Goal: Task Accomplishment & Management: Use online tool/utility

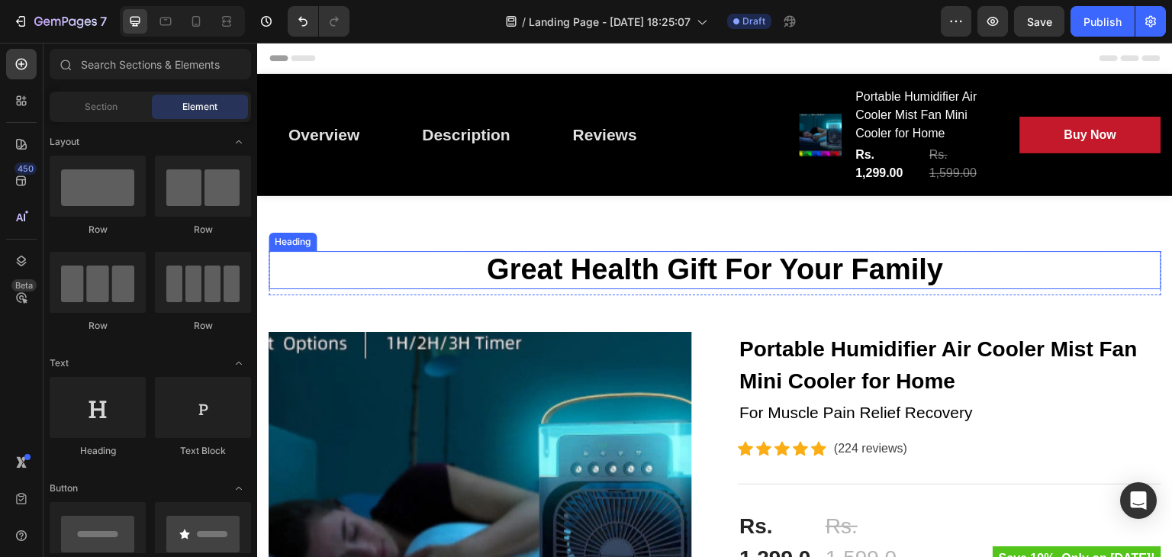
click at [632, 272] on p "Great Health Gift For Your Family" at bounding box center [714, 270] width 889 height 35
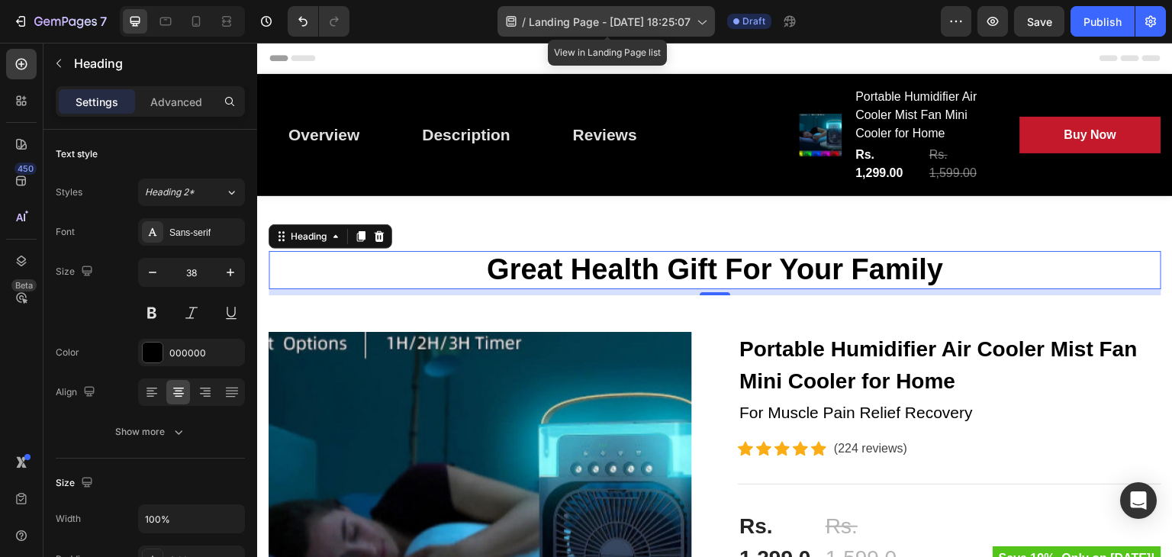
click at [688, 31] on div "/ Landing Page - Aug 27, 18:25:07" at bounding box center [605, 21] width 217 height 31
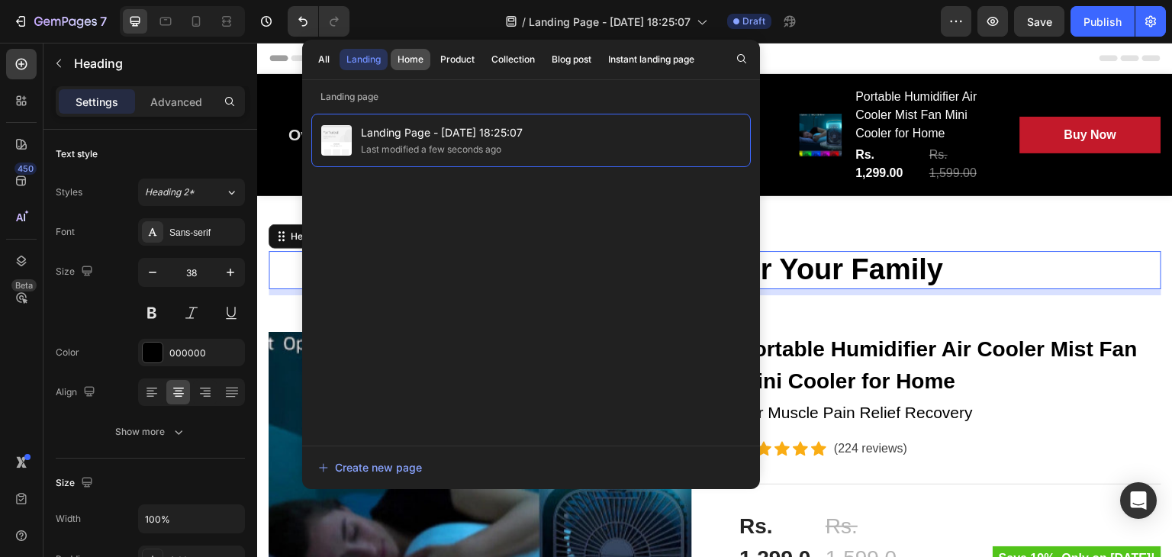
click at [433, 68] on button "Home" at bounding box center [457, 59] width 48 height 21
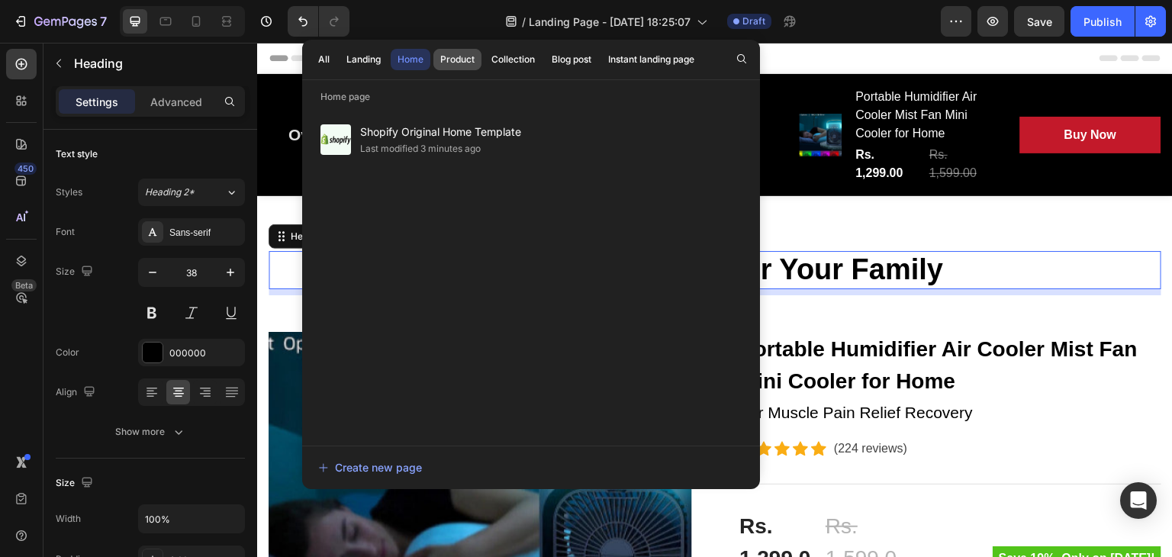
click at [440, 62] on div "Product" at bounding box center [457, 60] width 34 height 14
click at [503, 56] on div "Collection" at bounding box center [512, 60] width 43 height 14
click at [443, 65] on div "Product" at bounding box center [457, 60] width 34 height 14
click at [532, 62] on div "Collection" at bounding box center [512, 60] width 43 height 14
click at [464, 67] on button "Product" at bounding box center [457, 59] width 48 height 21
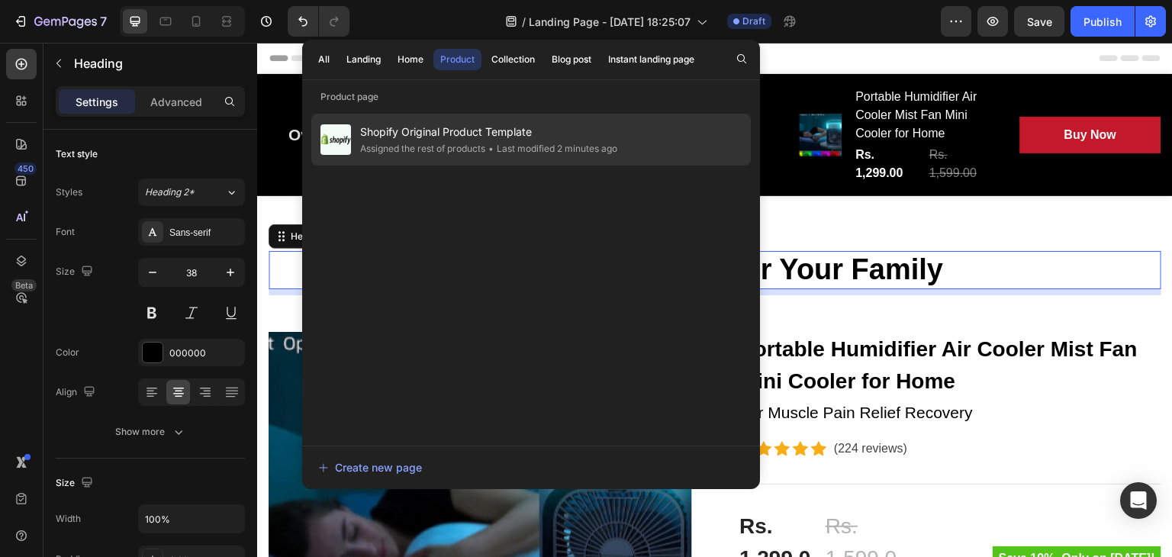
click at [442, 157] on div "Shopify Original Product Template Assigned the rest of products • Last modified…" at bounding box center [530, 140] width 439 height 52
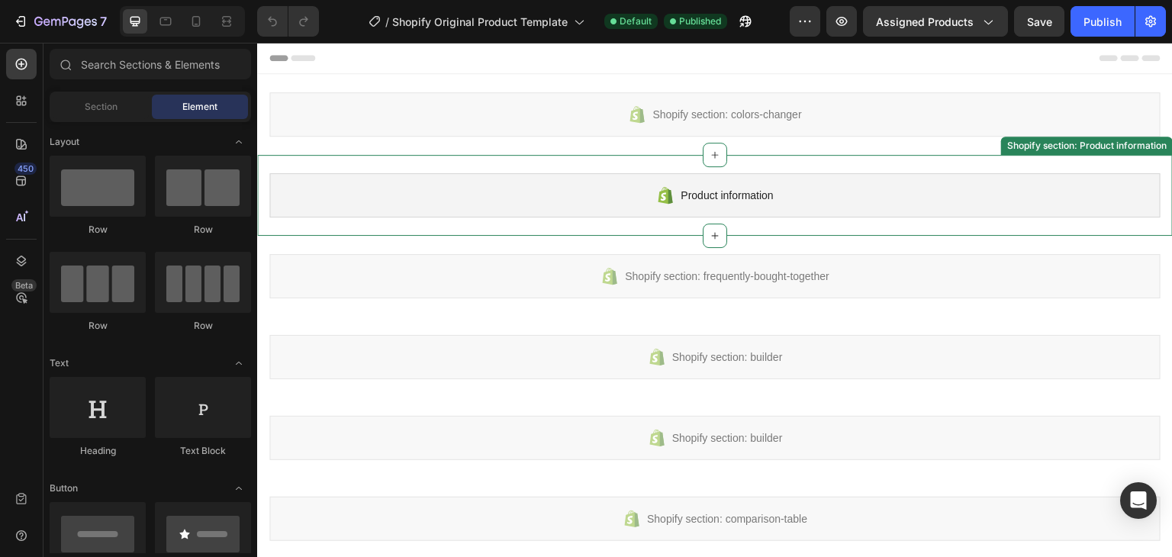
click at [719, 200] on span "Product information" at bounding box center [726, 195] width 92 height 18
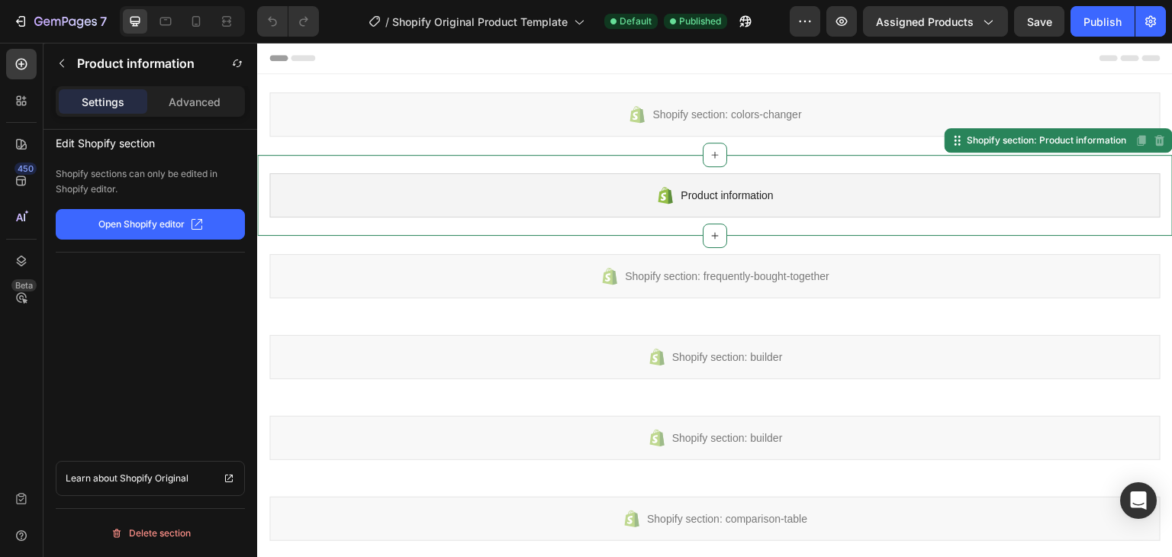
click at [166, 224] on p "Open Shopify editor" at bounding box center [141, 224] width 86 height 14
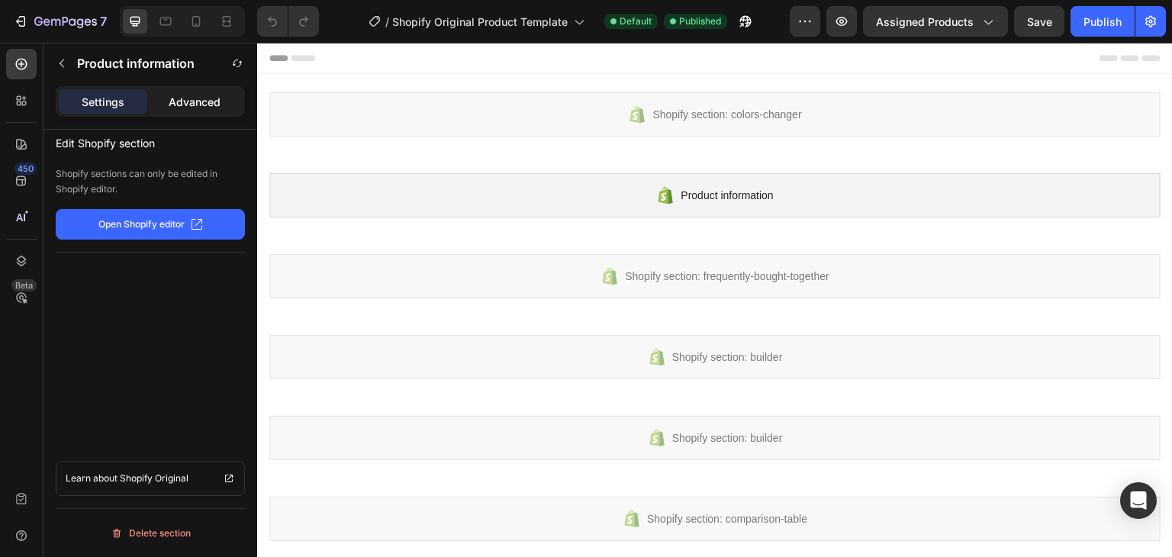
click at [185, 98] on p "Advanced" at bounding box center [195, 102] width 52 height 16
click at [124, 93] on div "Settings" at bounding box center [103, 101] width 88 height 24
click at [182, 99] on p "Advanced" at bounding box center [195, 102] width 52 height 16
click at [116, 106] on p "Settings" at bounding box center [103, 102] width 43 height 16
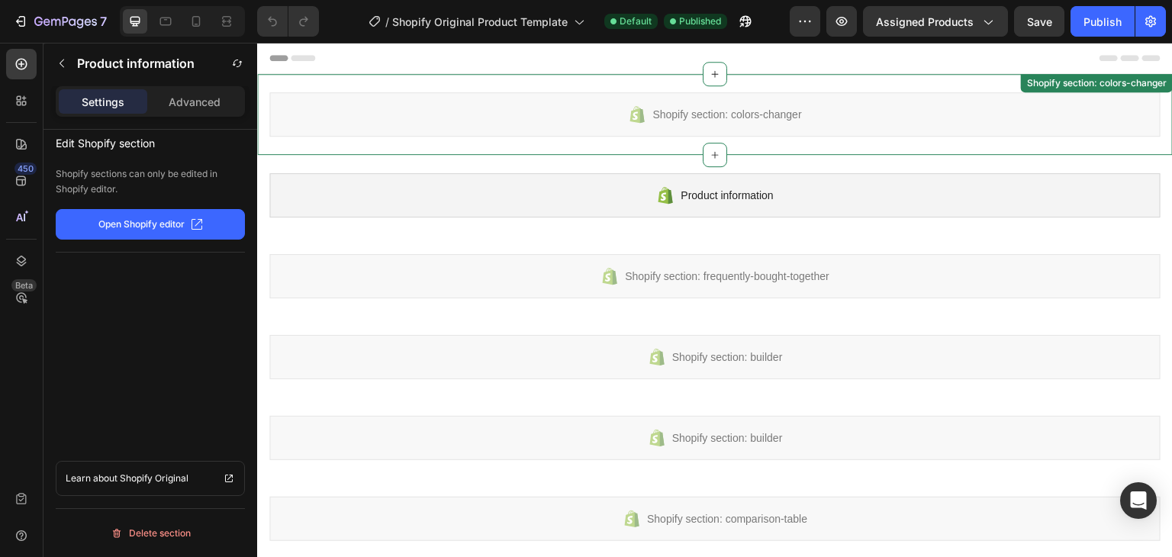
click at [640, 114] on icon at bounding box center [637, 114] width 18 height 18
click at [642, 114] on div "Shopify section: colors-changer" at bounding box center [714, 114] width 891 height 44
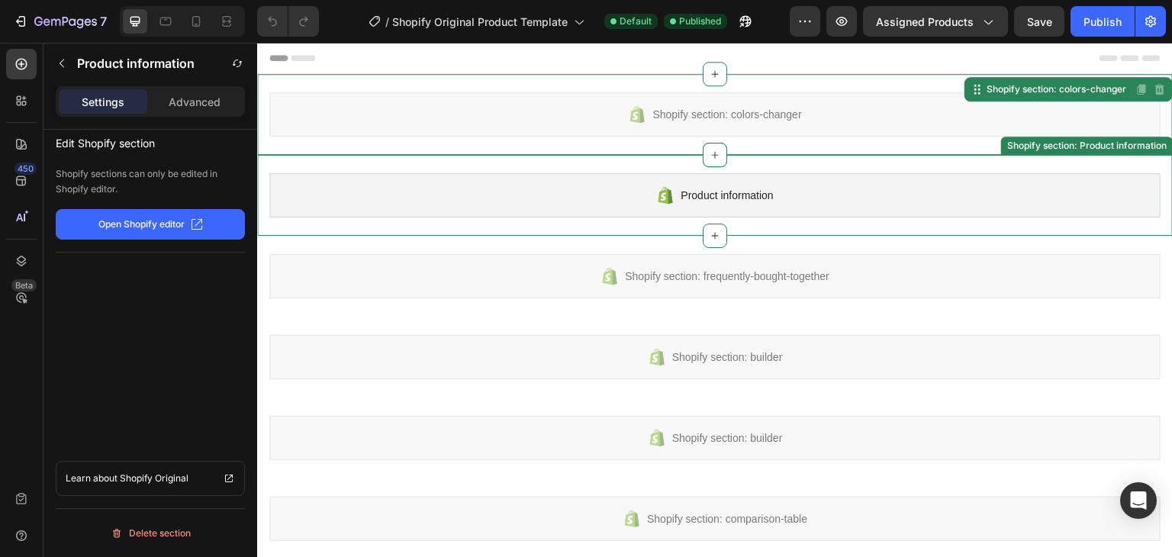
click at [714, 196] on span "Product information" at bounding box center [726, 195] width 92 height 18
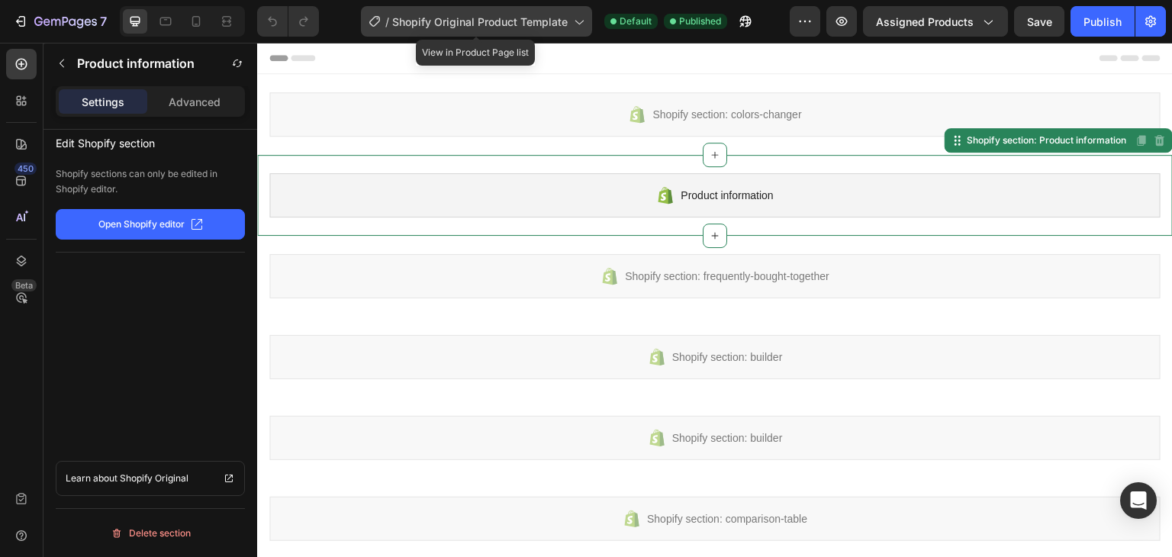
click at [527, 10] on div "/ Shopify Original Product Template" at bounding box center [476, 21] width 231 height 31
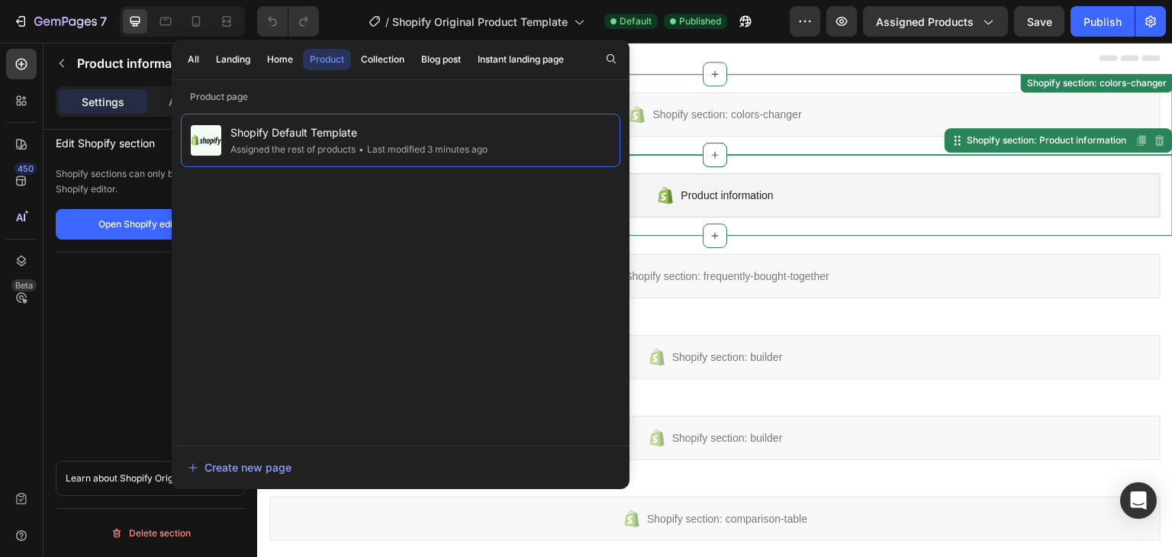
click at [809, 124] on div "Shopify section: colors-changer" at bounding box center [714, 114] width 891 height 44
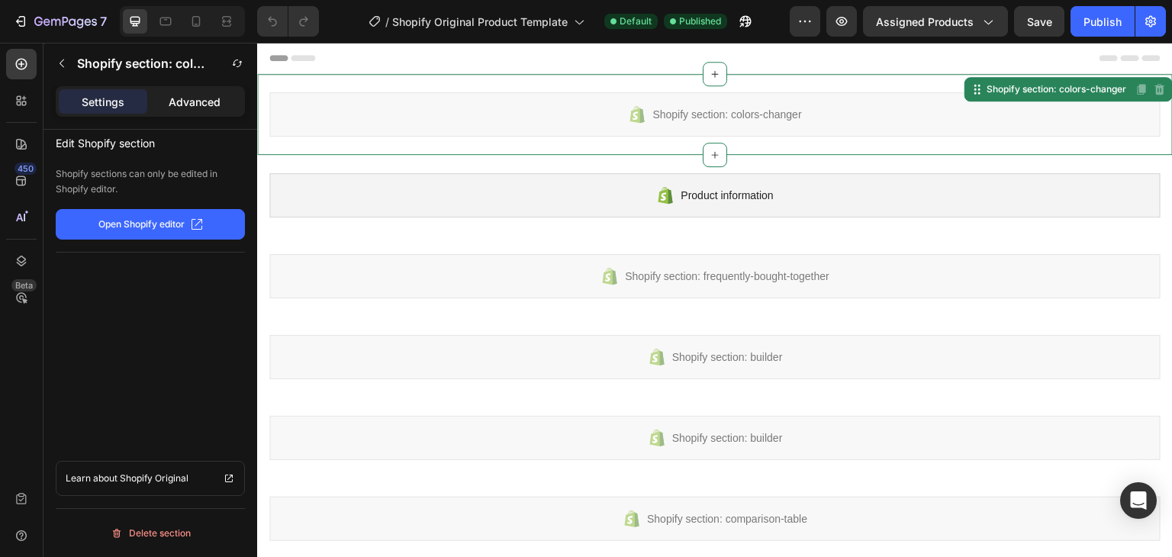
click at [183, 103] on p "Advanced" at bounding box center [195, 102] width 52 height 16
click at [110, 105] on p "Settings" at bounding box center [103, 102] width 43 height 16
click at [14, 96] on div at bounding box center [21, 100] width 31 height 31
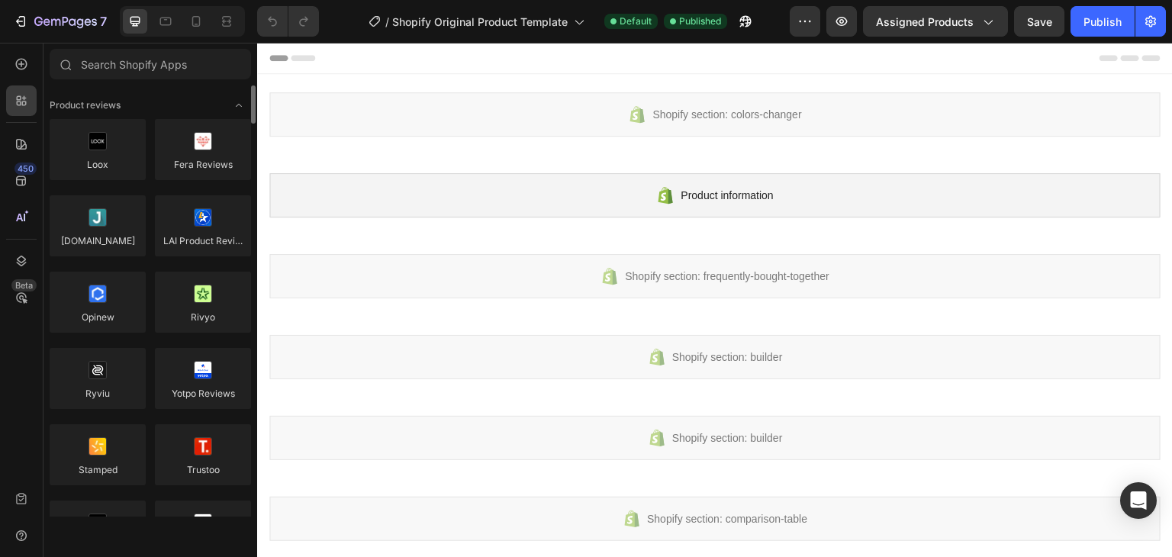
click at [20, 124] on div "450 Beta" at bounding box center [21, 266] width 31 height 435
click at [21, 144] on icon at bounding box center [21, 144] width 11 height 11
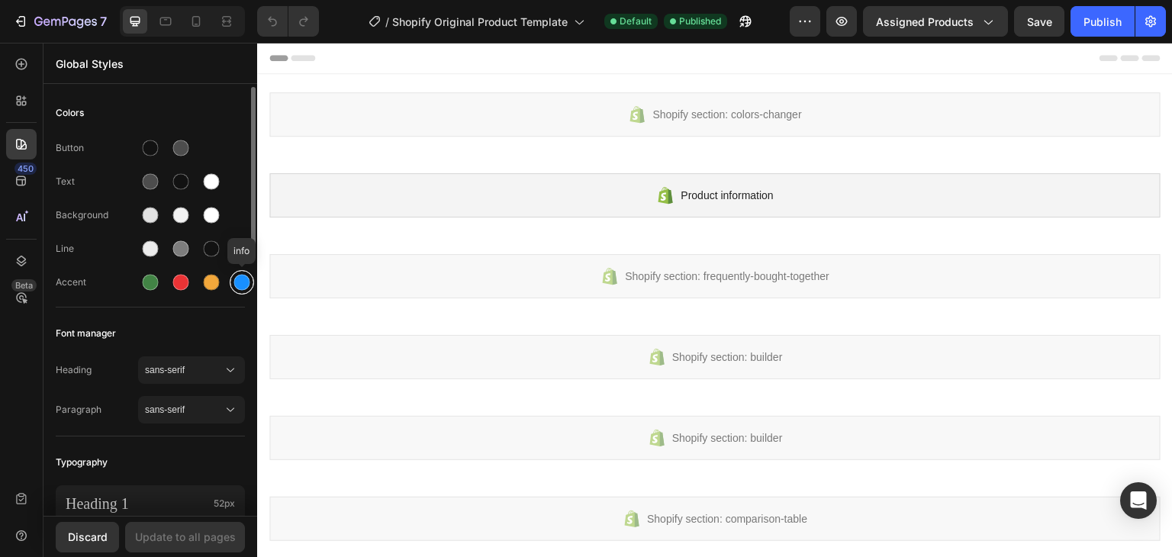
click at [240, 284] on div at bounding box center [242, 283] width 16 height 16
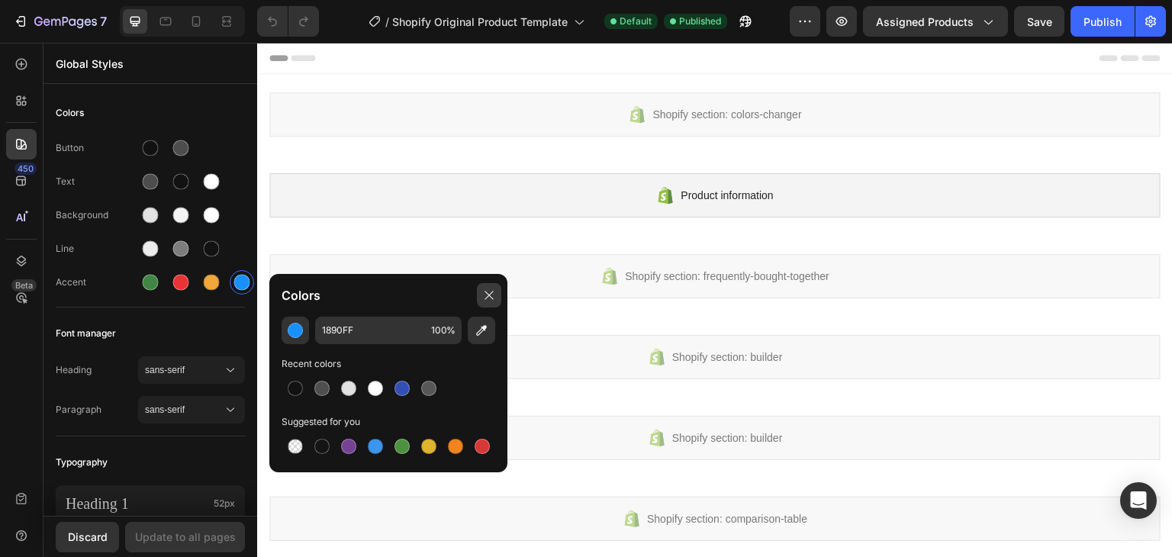
click at [495, 300] on div at bounding box center [489, 295] width 24 height 24
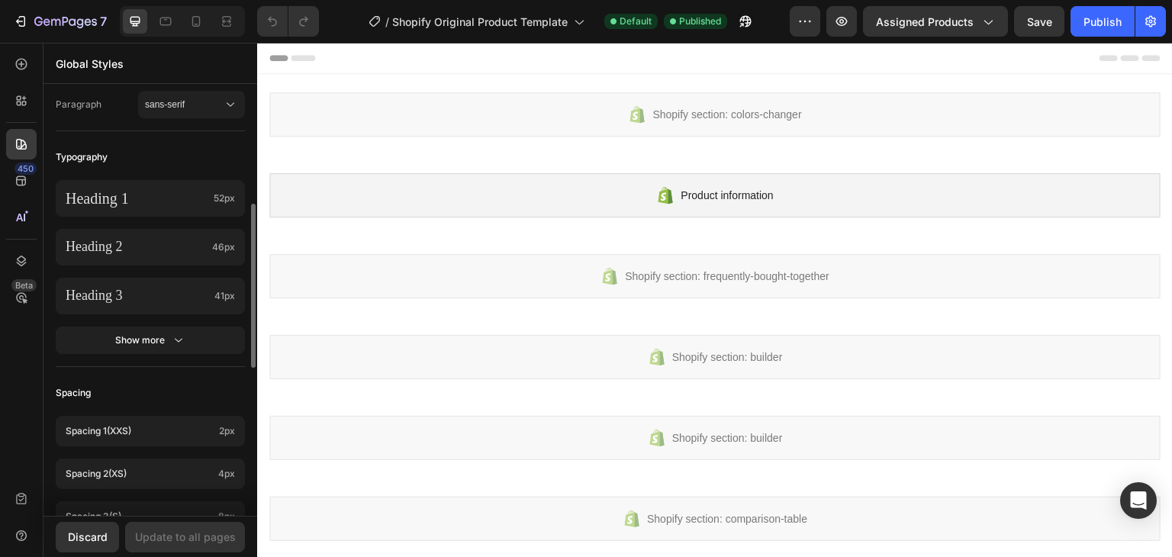
scroll to position [687, 0]
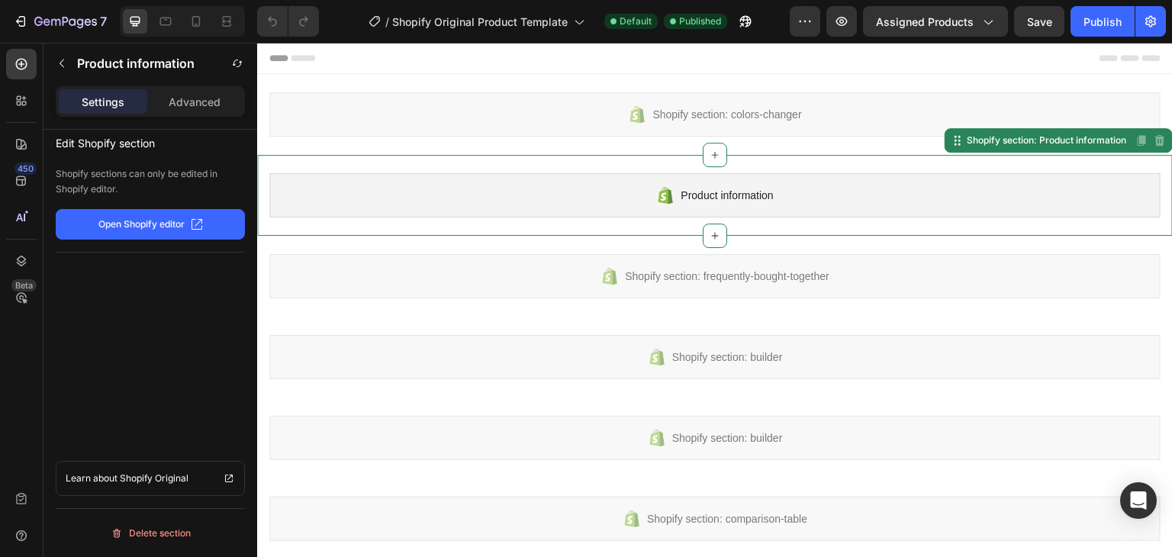
click at [691, 211] on div "Product information" at bounding box center [714, 195] width 891 height 44
click at [706, 201] on span "Product information" at bounding box center [726, 195] width 92 height 18
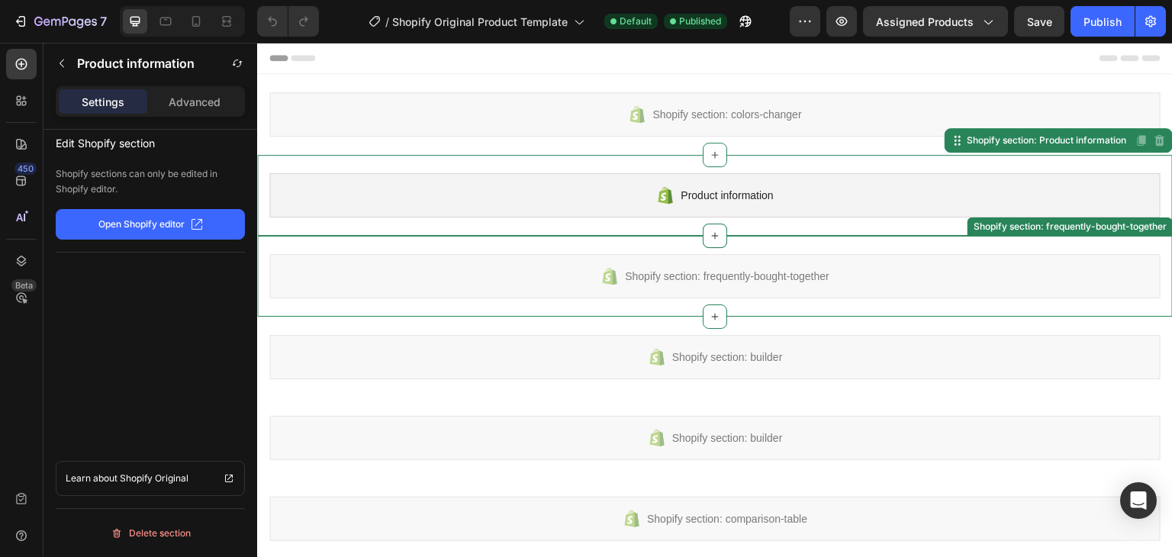
click at [716, 281] on span "Shopify section: frequently-bought-together" at bounding box center [727, 276] width 204 height 18
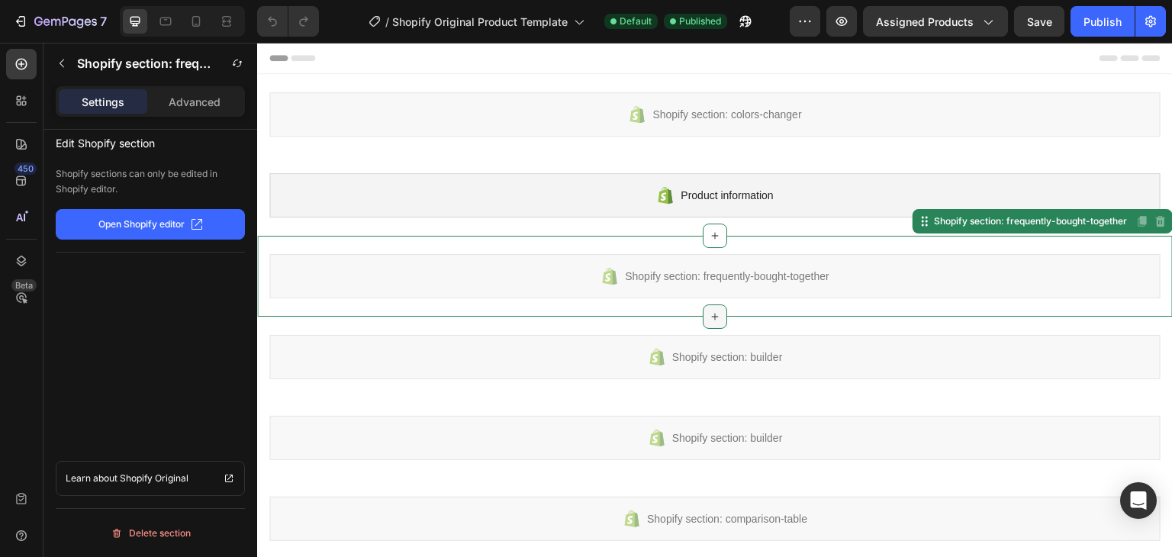
click at [716, 320] on div at bounding box center [715, 316] width 24 height 24
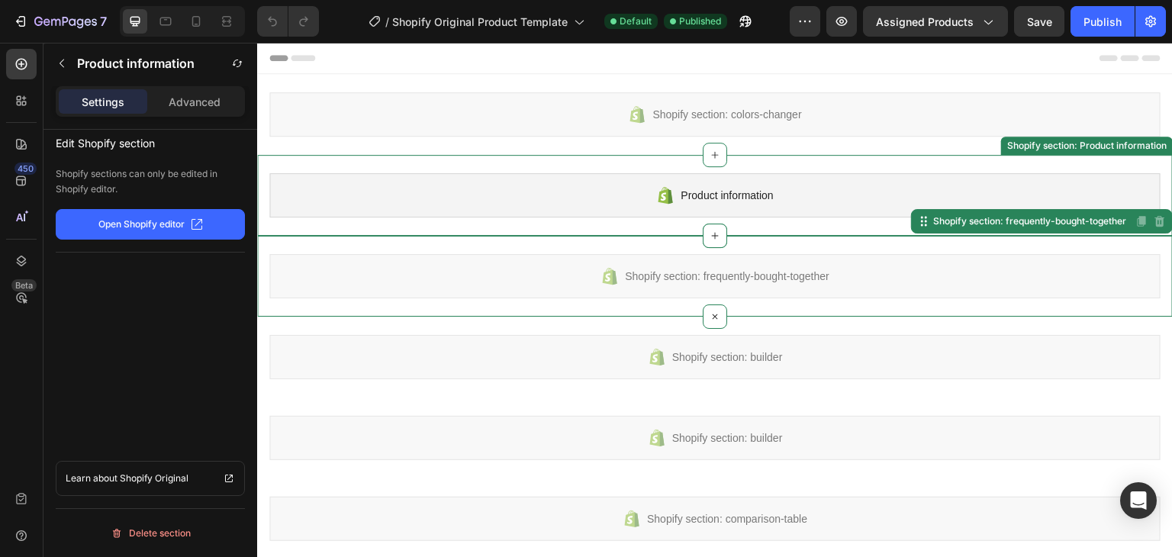
click at [697, 195] on span "Product information" at bounding box center [726, 195] width 92 height 18
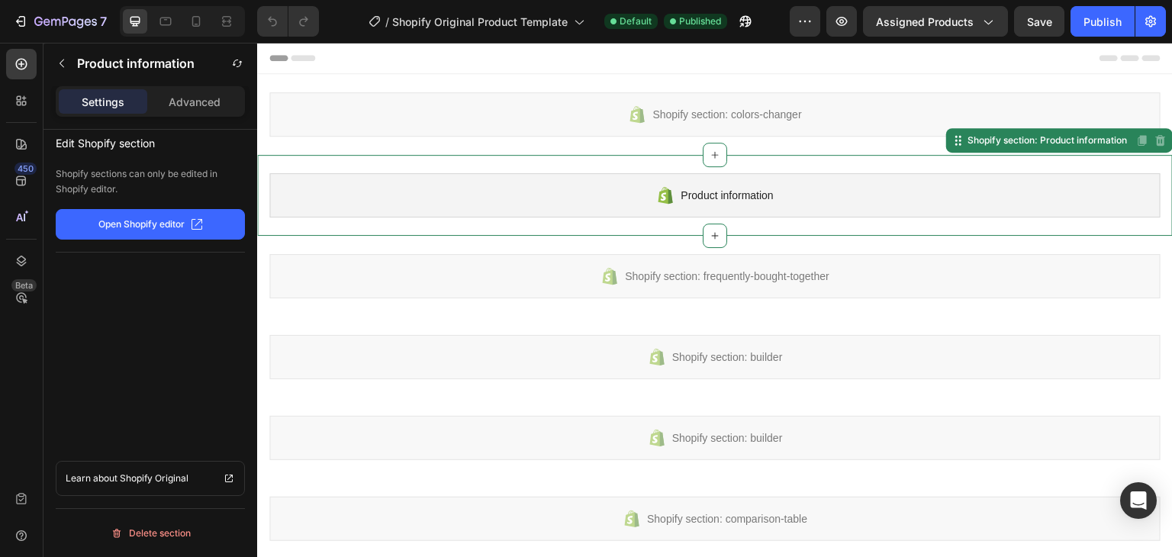
click at [704, 201] on span "Product information" at bounding box center [726, 195] width 92 height 18
click at [706, 224] on div at bounding box center [715, 236] width 24 height 24
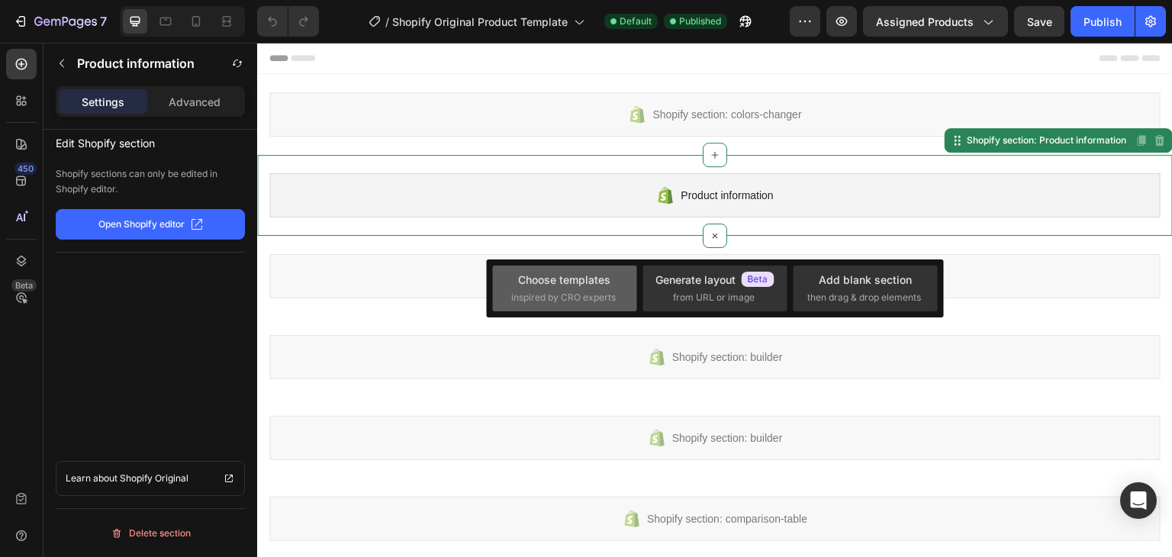
click at [595, 298] on span "inspired by CRO experts" at bounding box center [563, 298] width 105 height 14
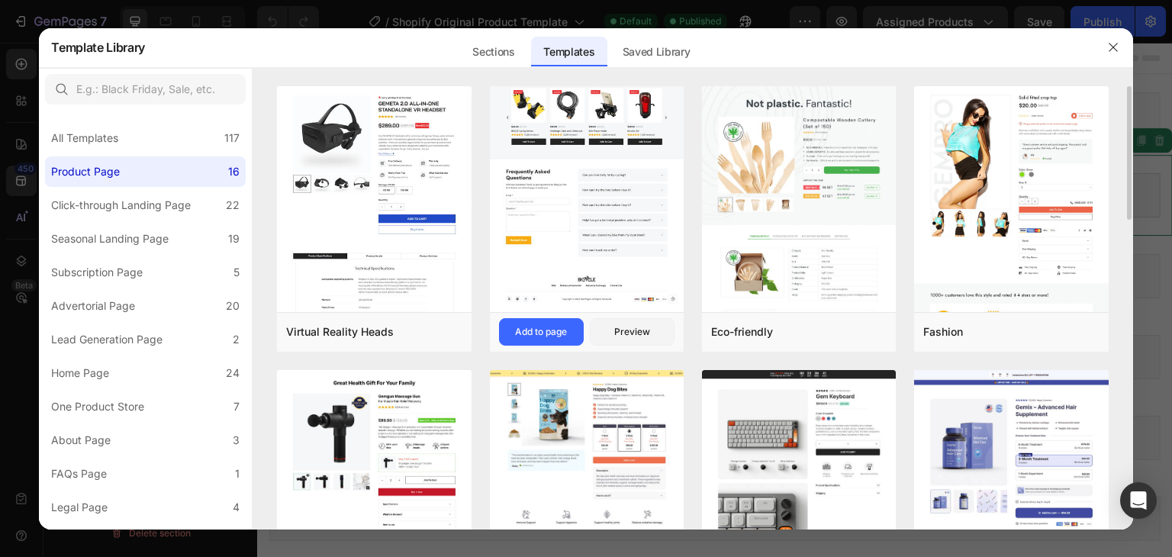
scroll to position [76, 0]
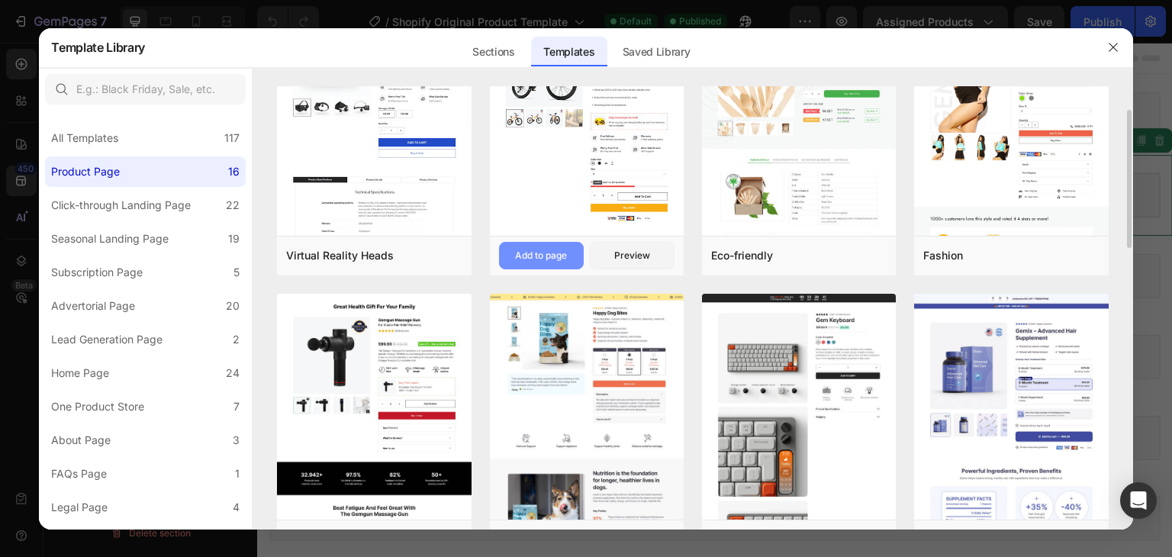
click at [560, 257] on div "Add to page" at bounding box center [541, 256] width 52 height 14
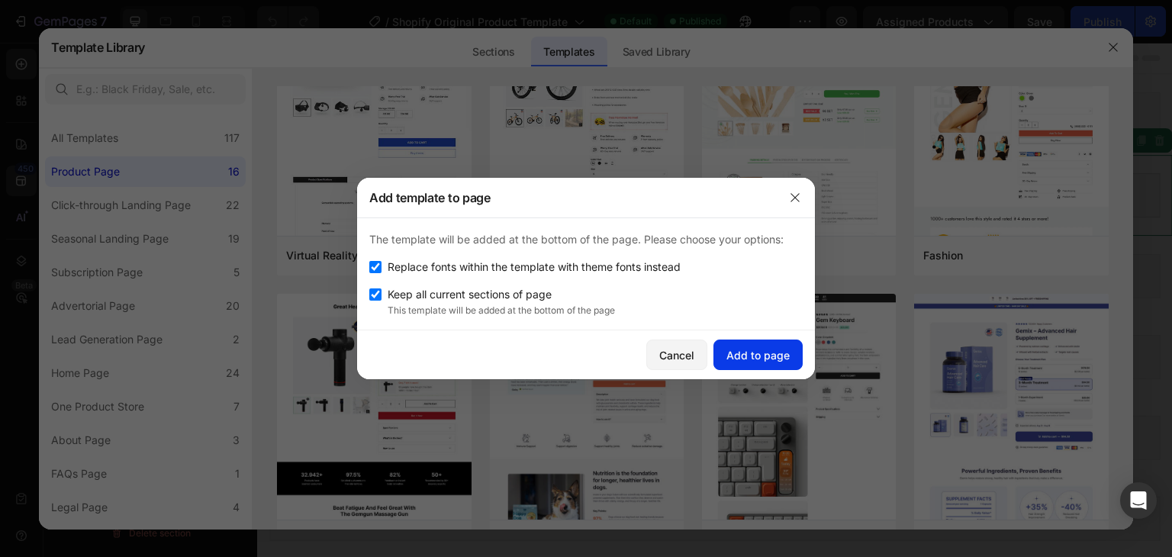
click at [758, 362] on button "Add to page" at bounding box center [757, 354] width 89 height 31
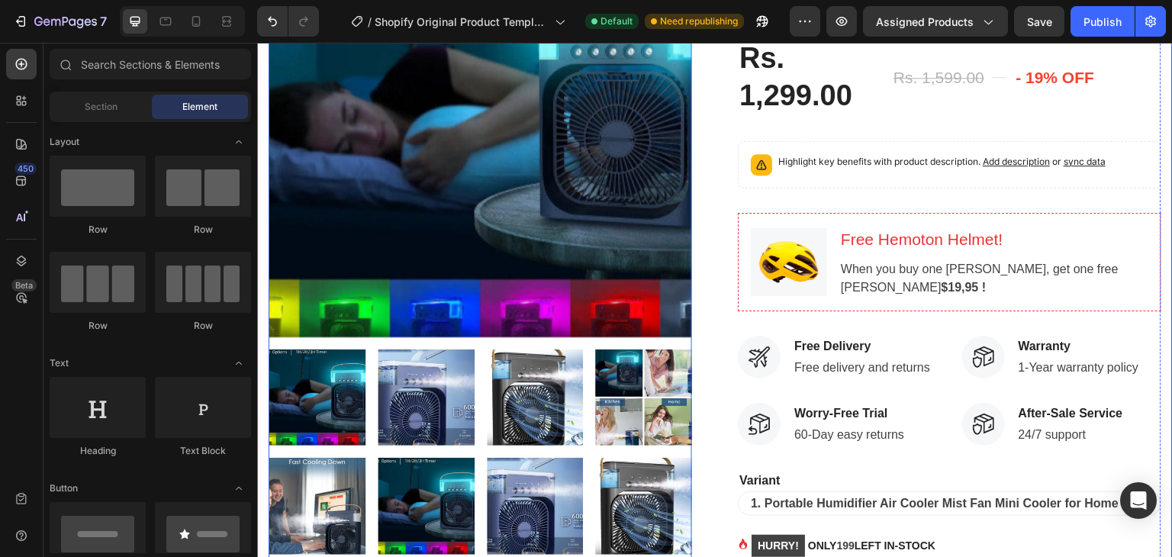
scroll to position [497, 0]
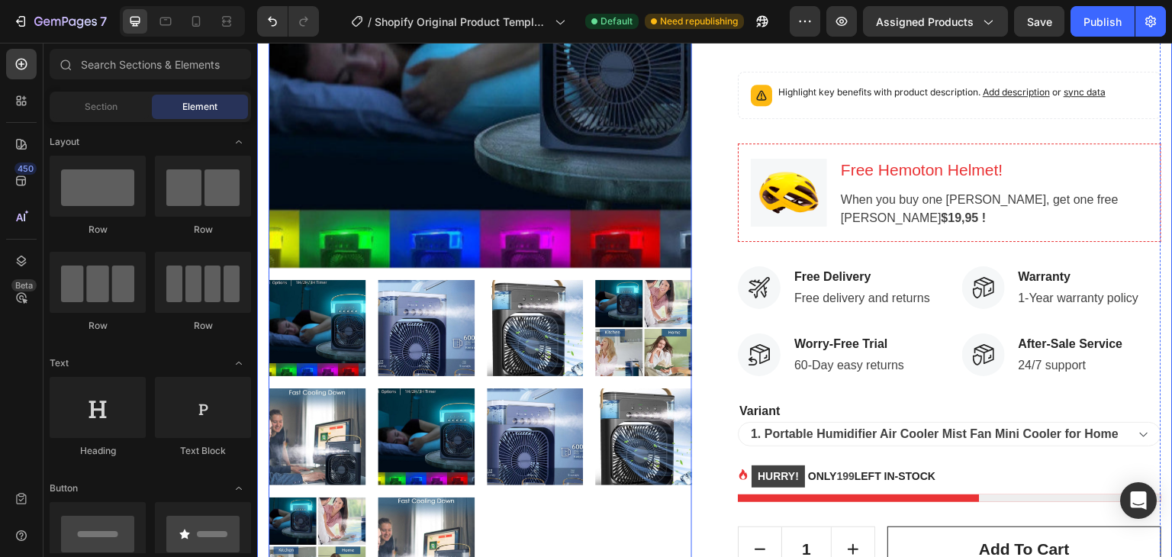
click at [410, 307] on img at bounding box center [426, 328] width 97 height 97
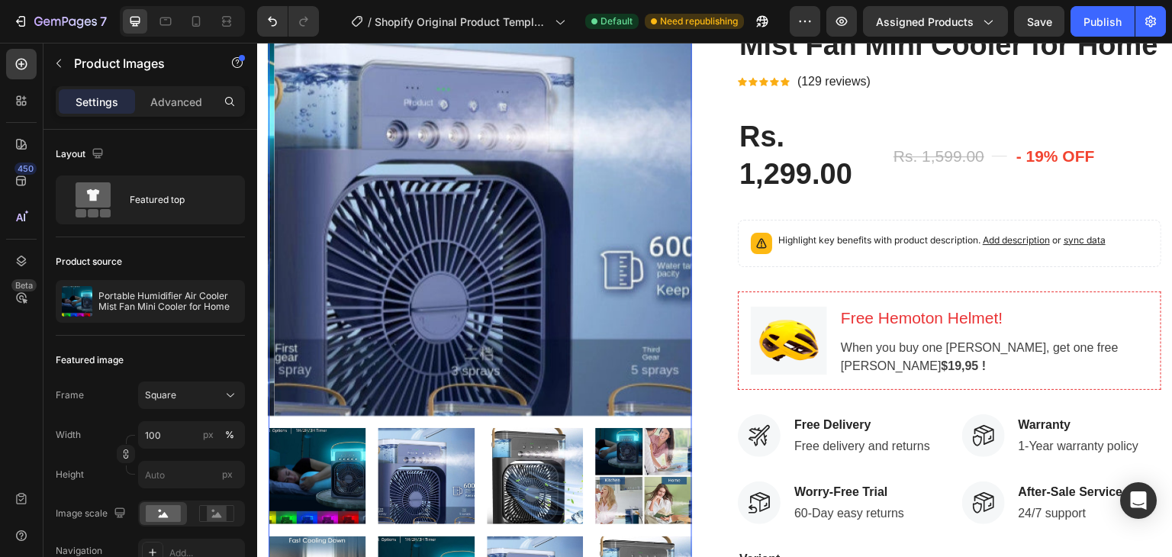
scroll to position [269, 0]
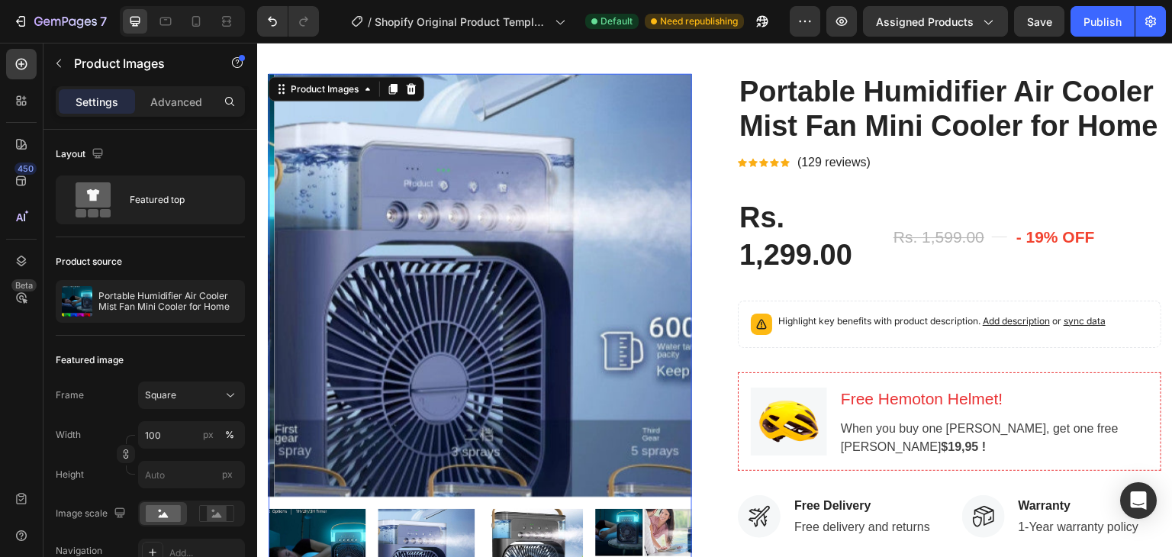
click at [317, 530] on img at bounding box center [317, 557] width 97 height 97
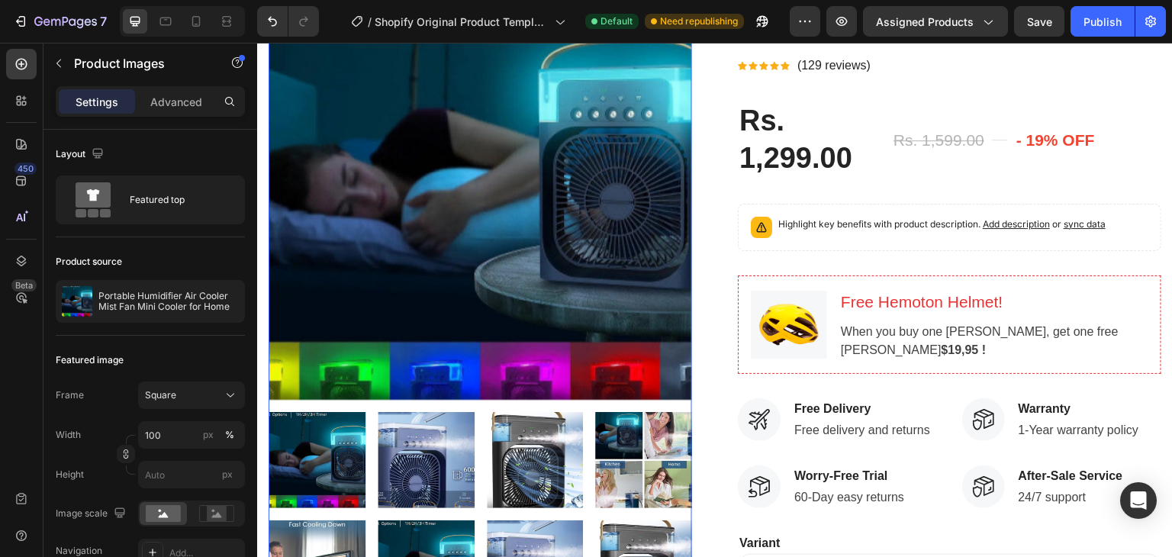
scroll to position [421, 0]
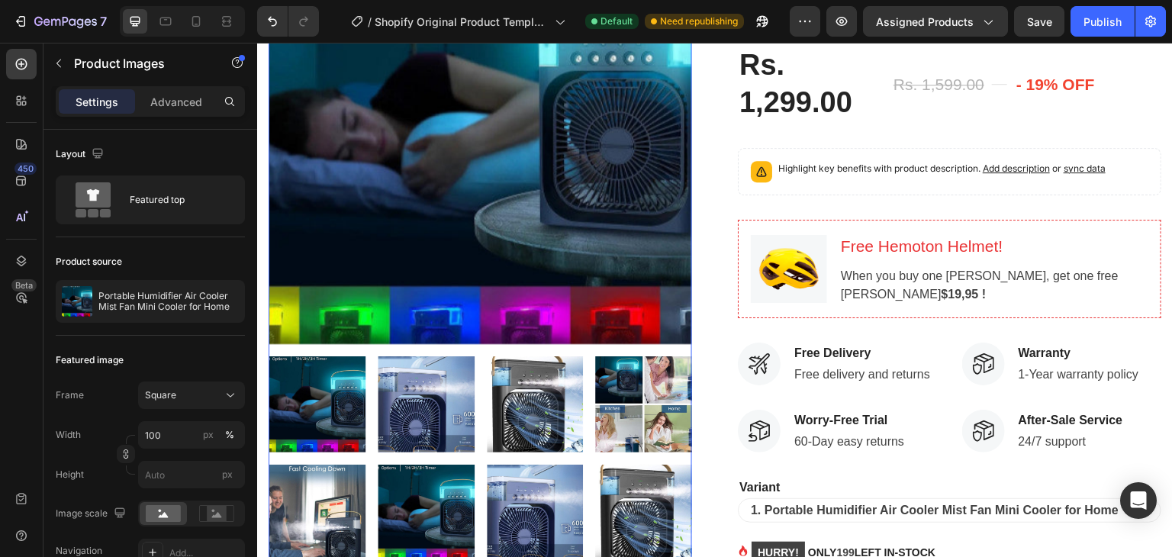
click at [516, 430] on img at bounding box center [535, 404] width 97 height 97
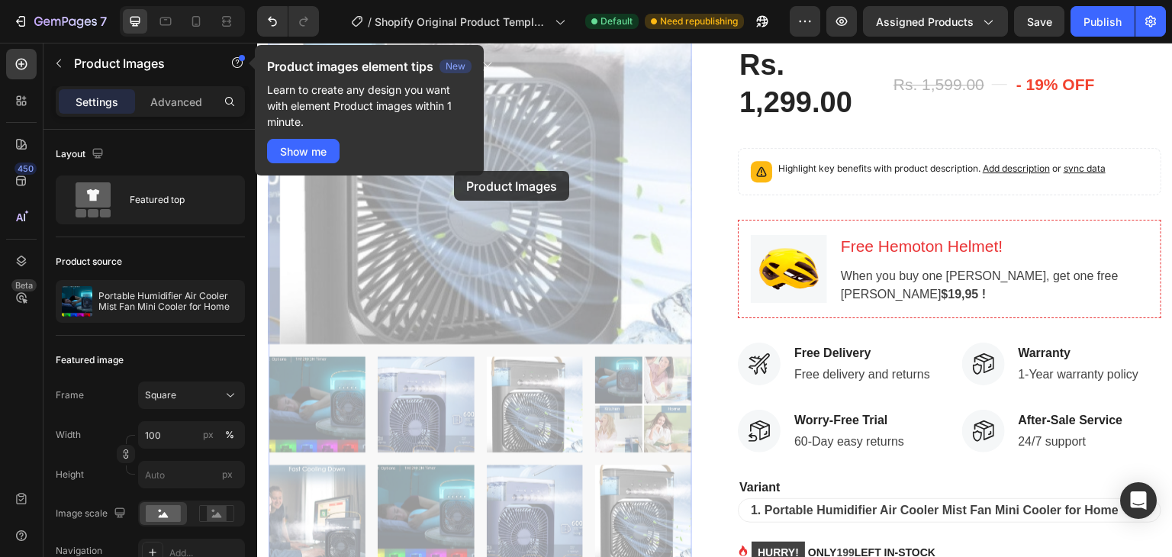
click at [441, 173] on div "Product images element tips New Learn to create any design you want with elemen…" at bounding box center [369, 110] width 229 height 130
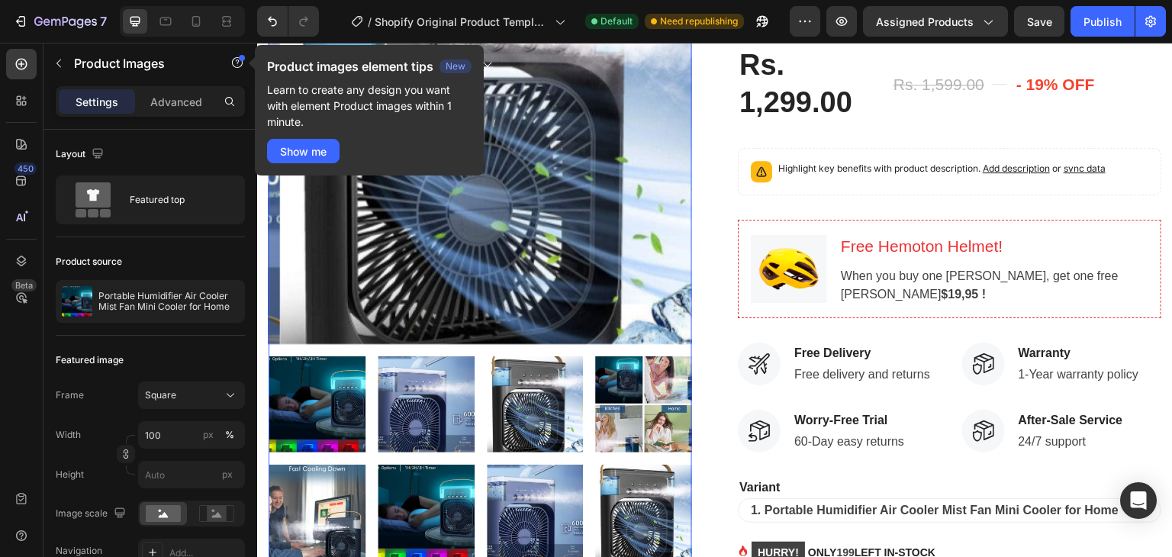
click at [404, 408] on img at bounding box center [426, 404] width 97 height 97
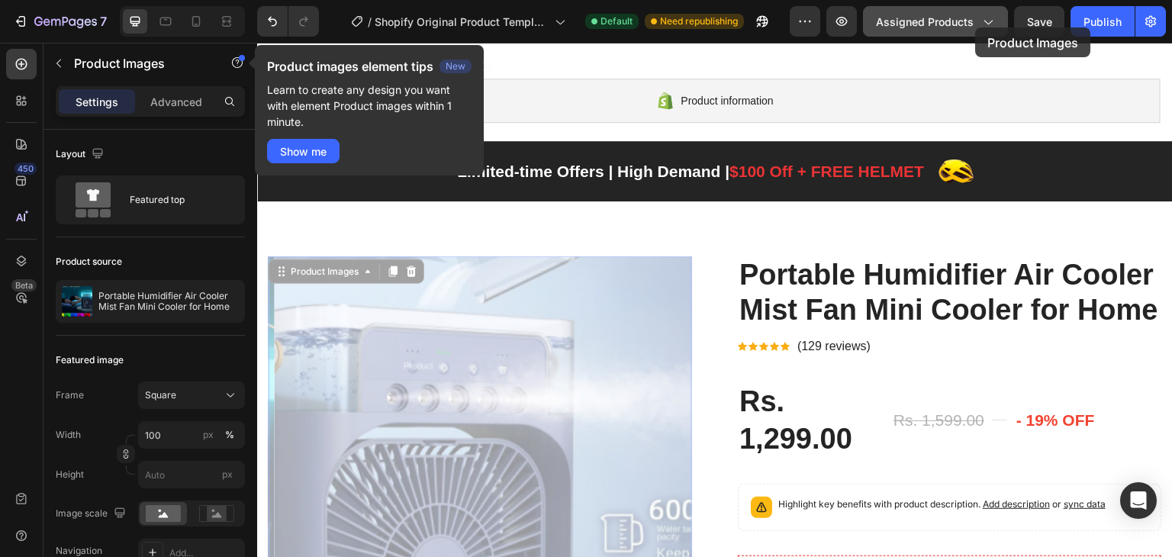
scroll to position [0, 0]
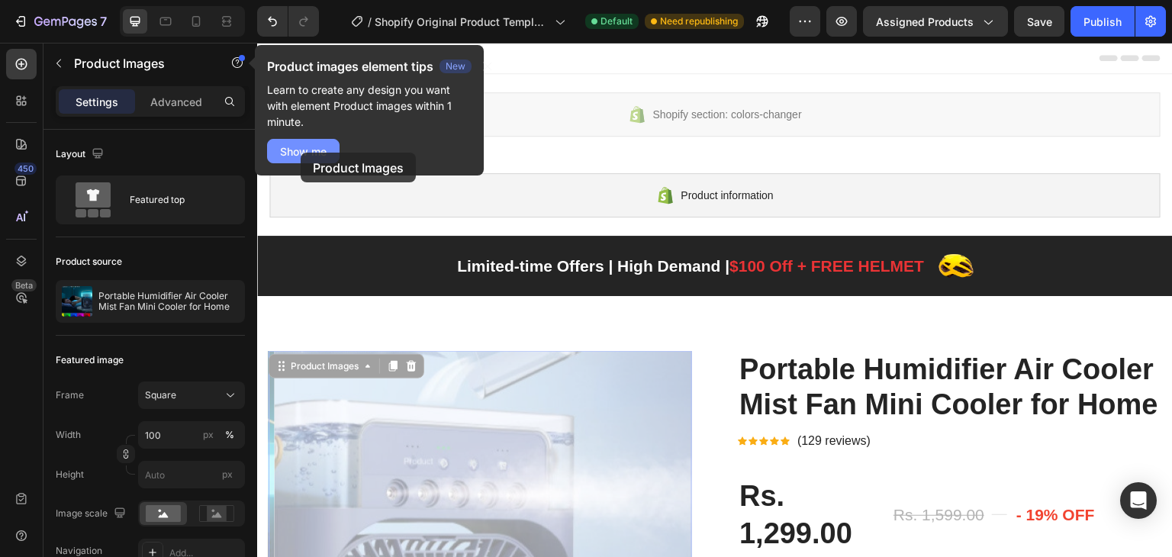
click at [301, 150] on div "Show me" at bounding box center [303, 151] width 47 height 16
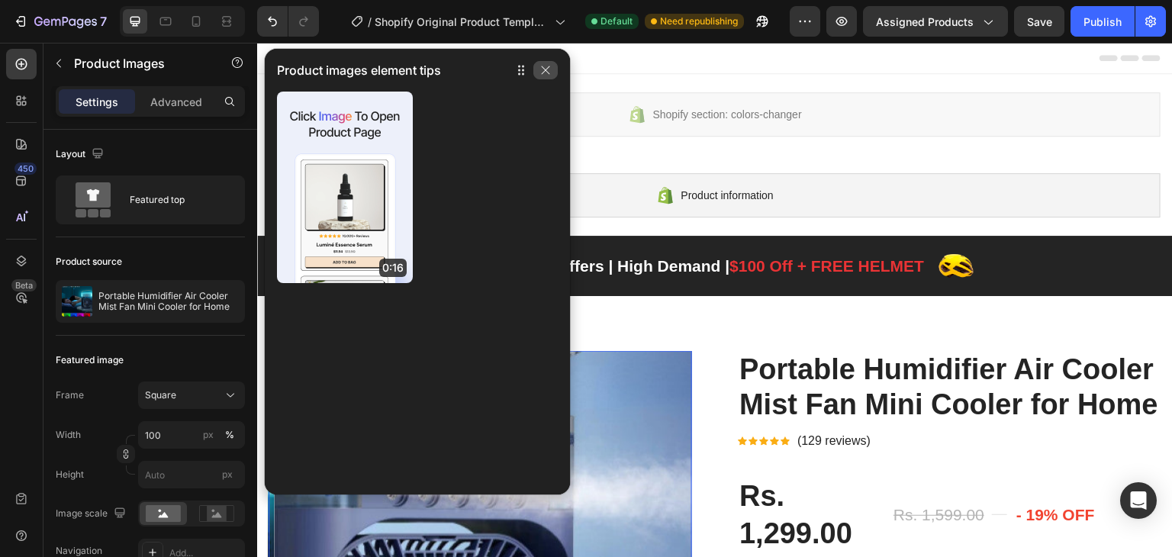
click at [552, 69] on button "button" at bounding box center [545, 70] width 24 height 18
click at [546, 65] on icon "button" at bounding box center [545, 69] width 12 height 12
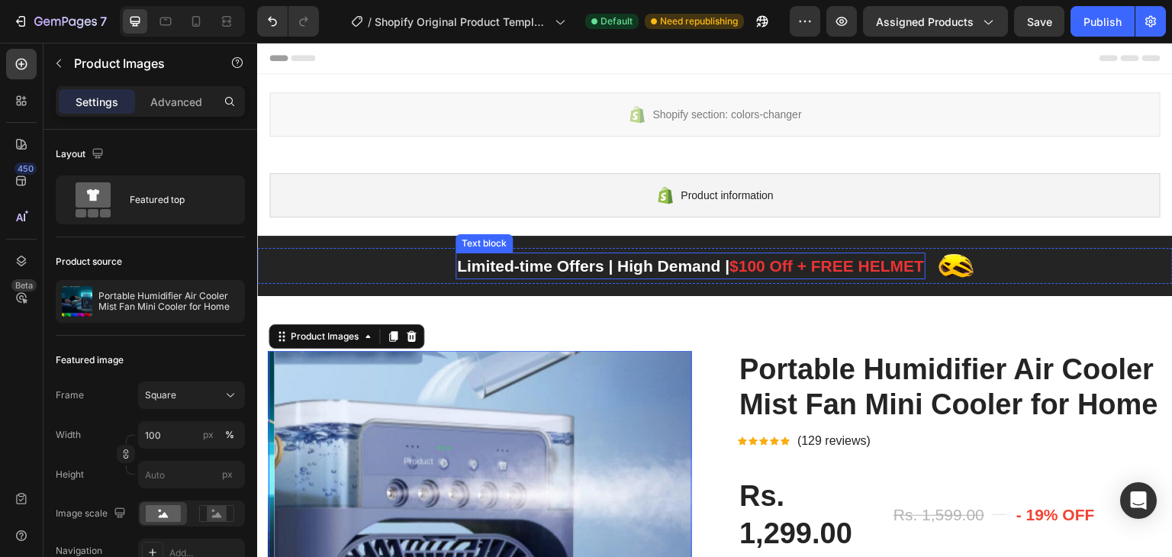
scroll to position [76, 0]
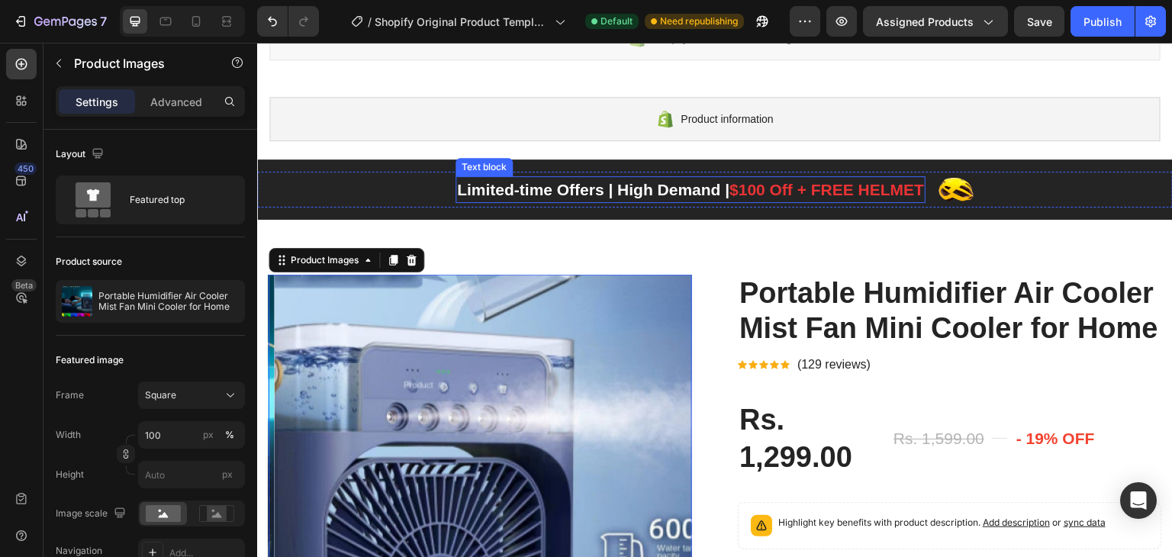
click at [759, 185] on span "$100 Off + FREE HELMET" at bounding box center [826, 190] width 195 height 18
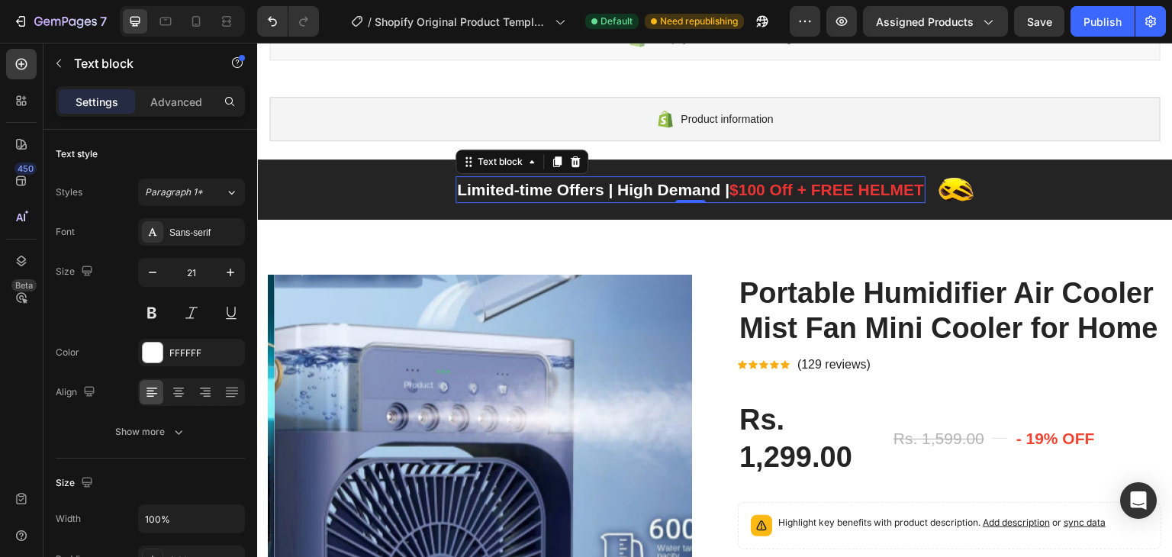
click at [740, 178] on p "Limited-time Offers | High Demand | $100 Off + FREE HELMET" at bounding box center [690, 190] width 467 height 24
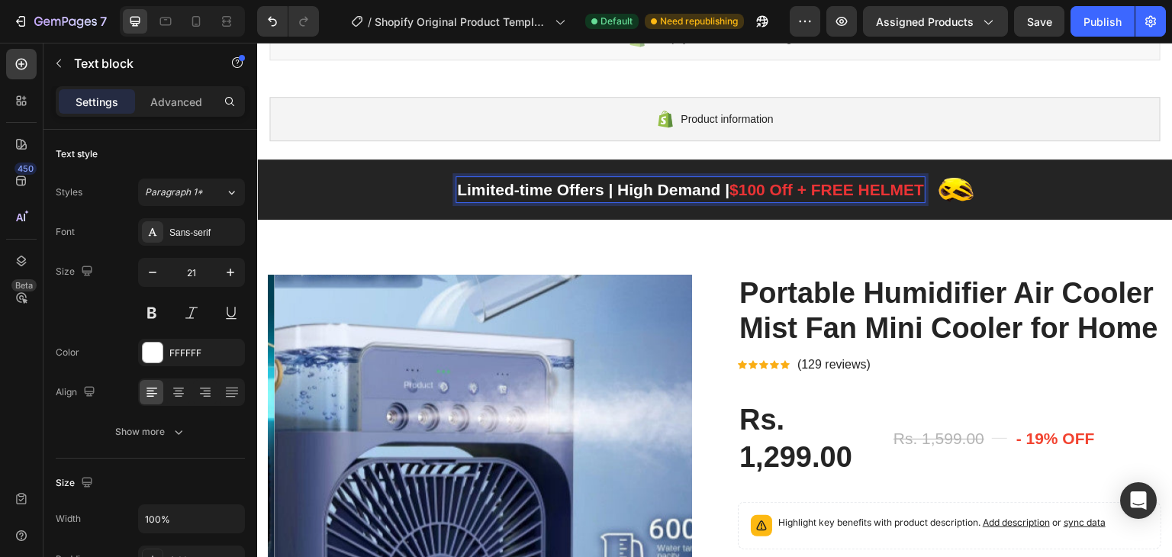
click at [748, 190] on span "$100 Off + FREE HELMET" at bounding box center [826, 190] width 195 height 18
click at [762, 188] on span "$100 Off + FREE HELMET" at bounding box center [826, 190] width 195 height 18
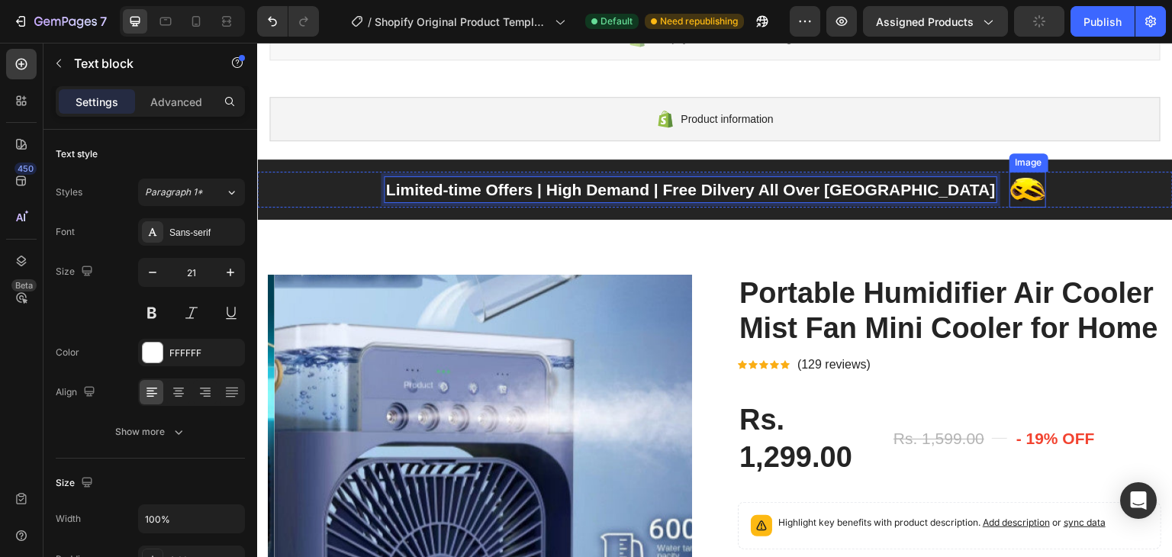
click at [1009, 185] on img at bounding box center [1027, 190] width 37 height 36
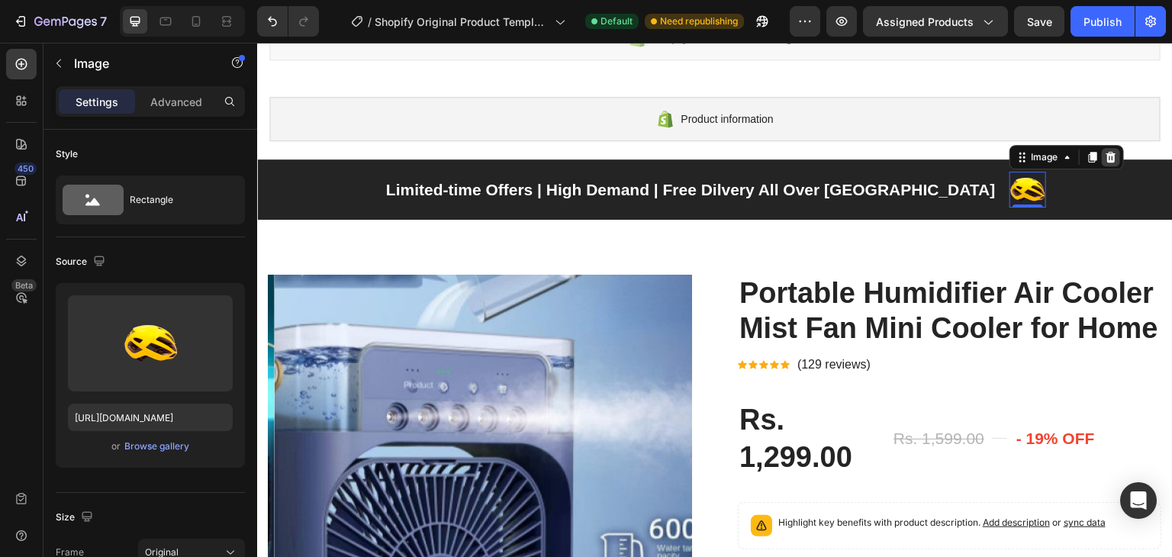
click at [1105, 155] on icon at bounding box center [1110, 157] width 10 height 11
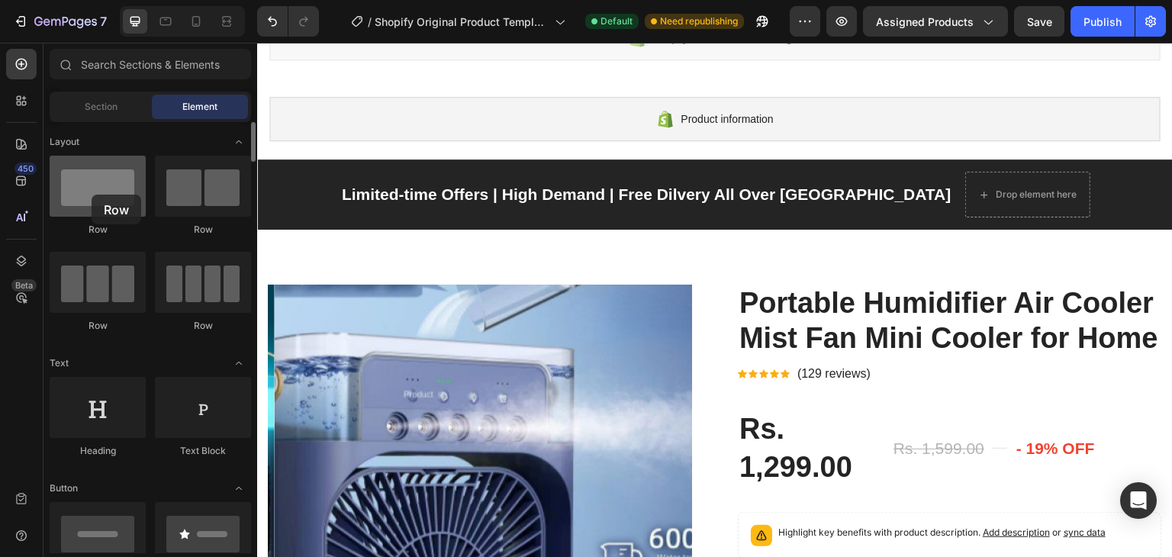
drag, startPoint x: 101, startPoint y: 205, endPoint x: 92, endPoint y: 195, distance: 14.1
click at [92, 195] on div at bounding box center [98, 186] width 96 height 61
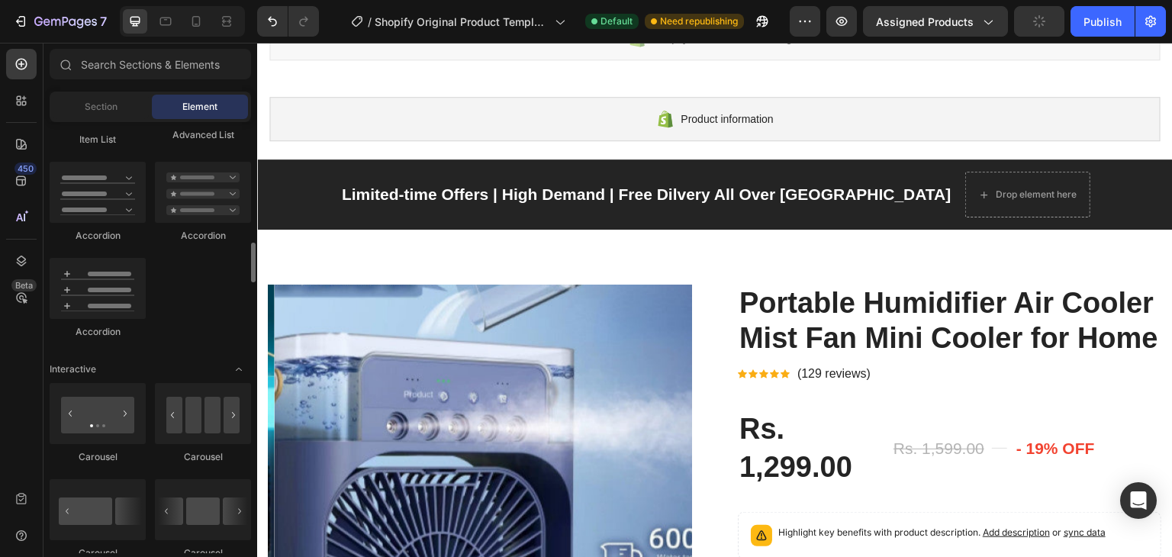
scroll to position [1373, 0]
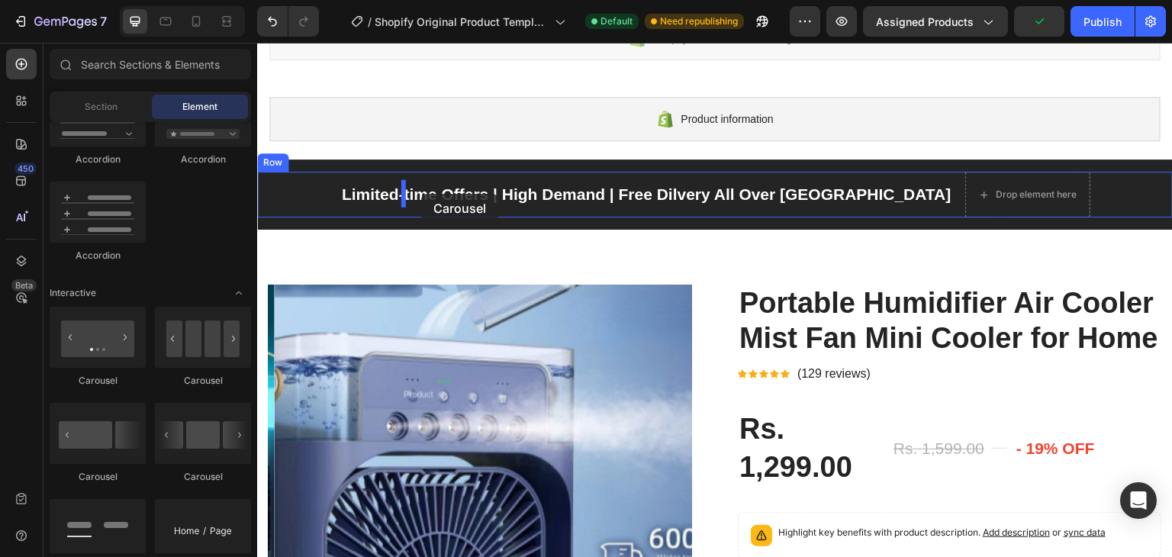
drag, startPoint x: 447, startPoint y: 404, endPoint x: 421, endPoint y: 194, distance: 211.4
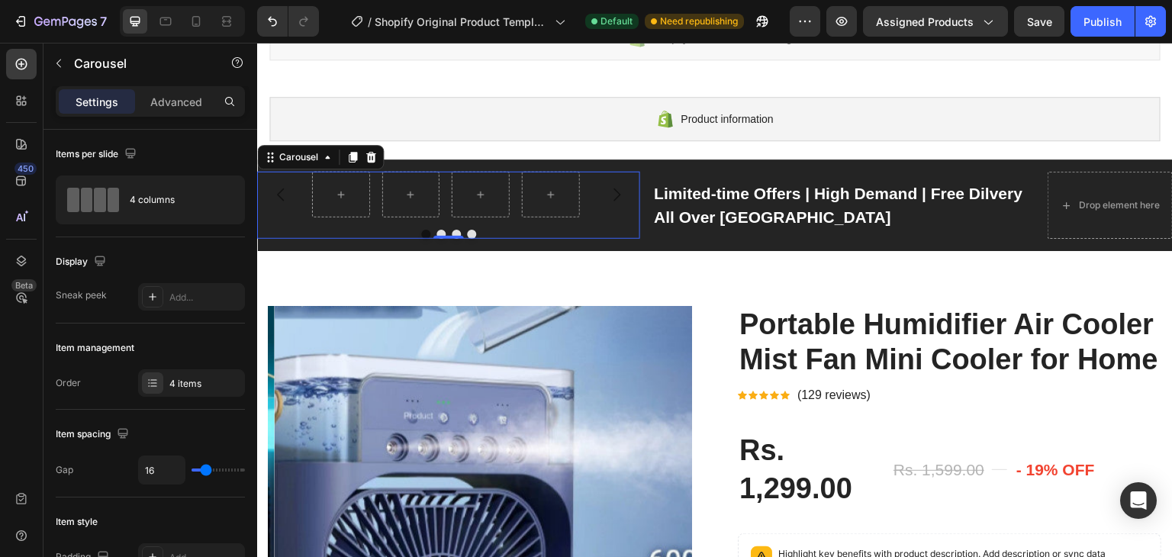
click at [616, 198] on icon "Carousel Next Arrow" at bounding box center [616, 194] width 18 height 18
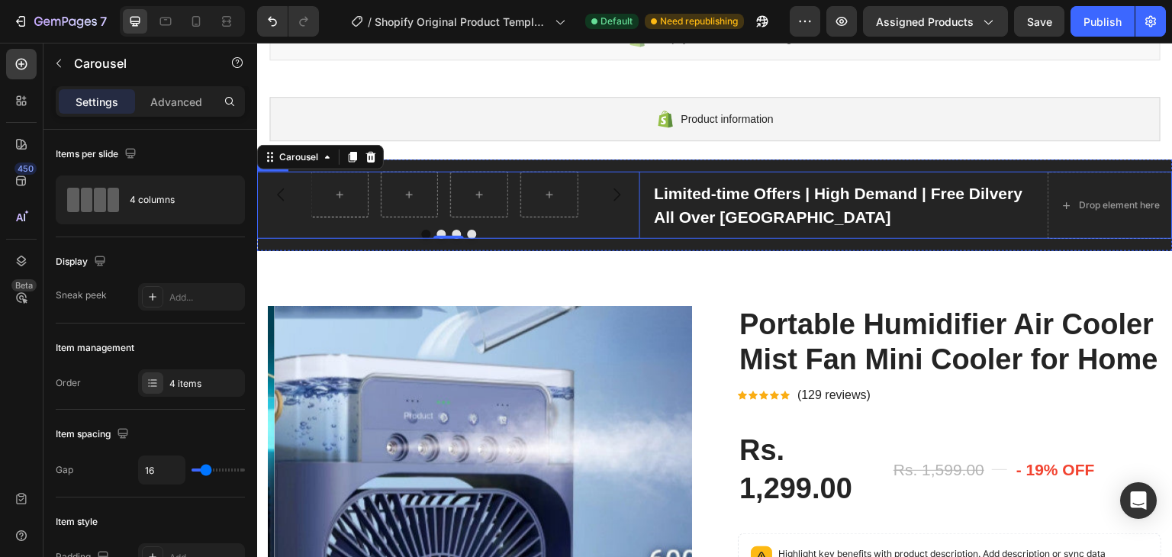
click at [636, 199] on div "Carousel 0 Limited-time Offers | High Demand | Free Dilvery All Over India Text…" at bounding box center [714, 205] width 915 height 67
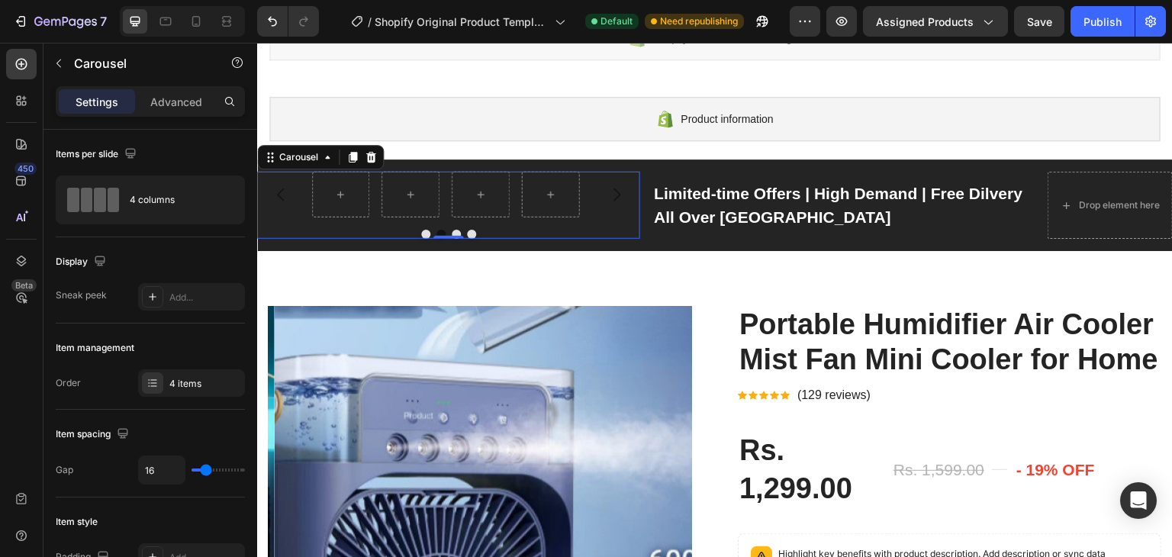
click at [622, 205] on button "Carousel Next Arrow" at bounding box center [616, 194] width 43 height 43
click at [616, 197] on icon "Carousel Next Arrow" at bounding box center [616, 194] width 18 height 18
click at [372, 161] on icon at bounding box center [371, 157] width 10 height 11
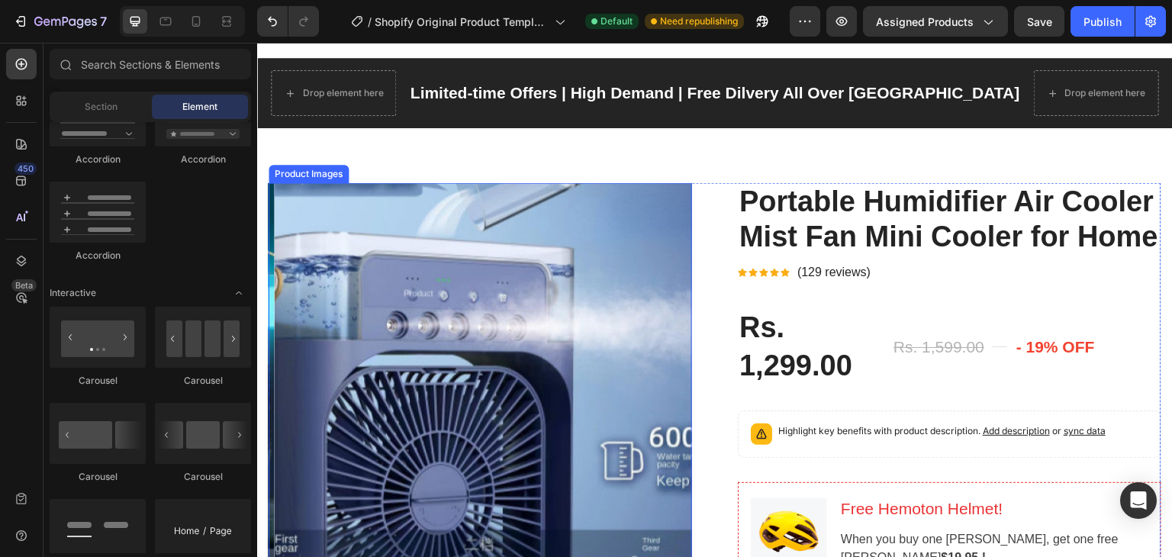
scroll to position [76, 0]
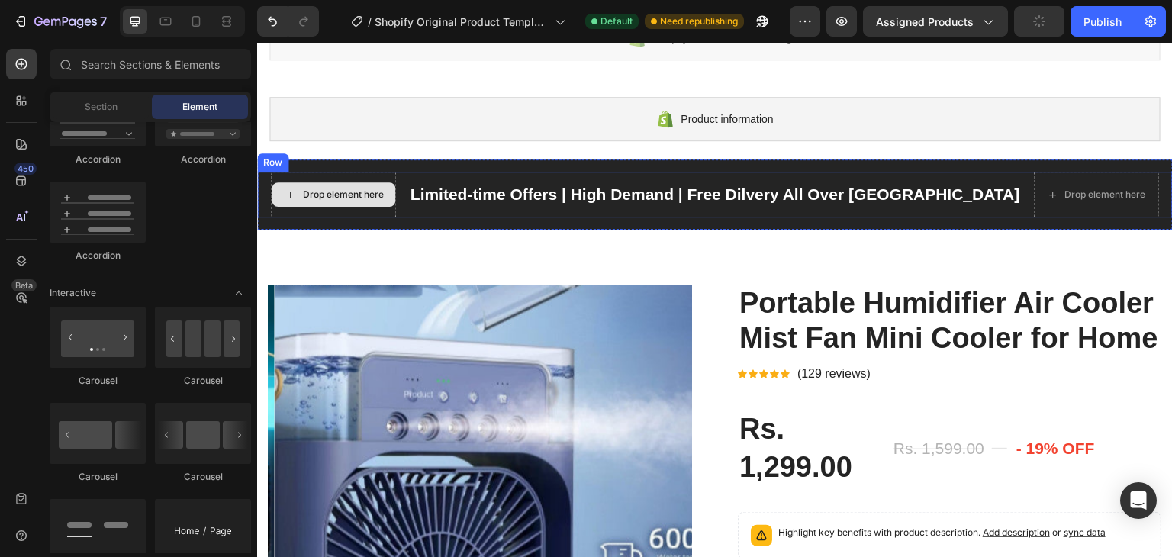
click at [396, 175] on div "Drop element here" at bounding box center [333, 195] width 125 height 46
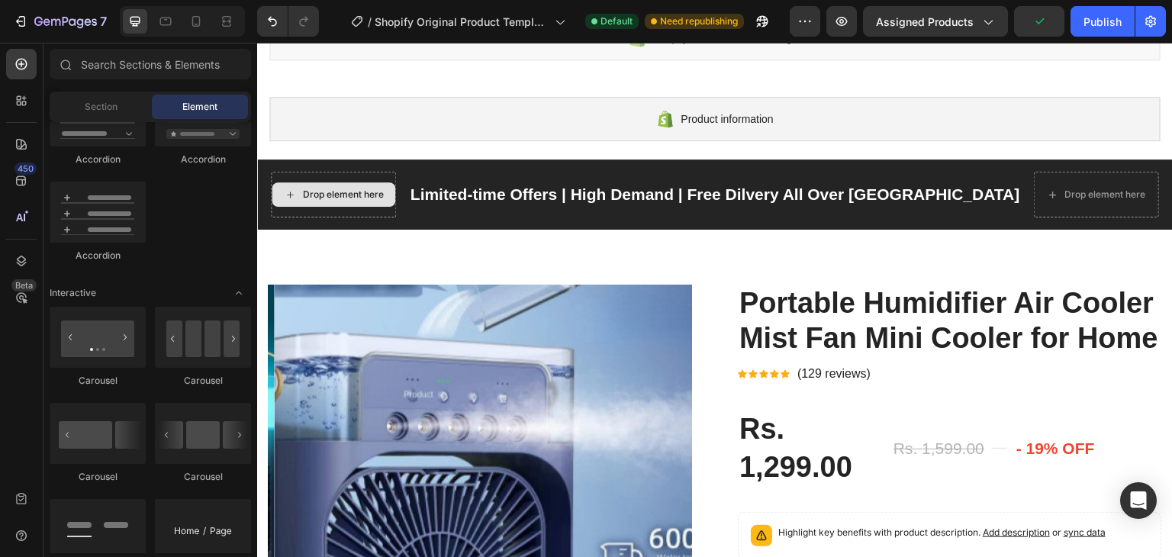
click at [383, 197] on div "Drop element here" at bounding box center [342, 194] width 81 height 12
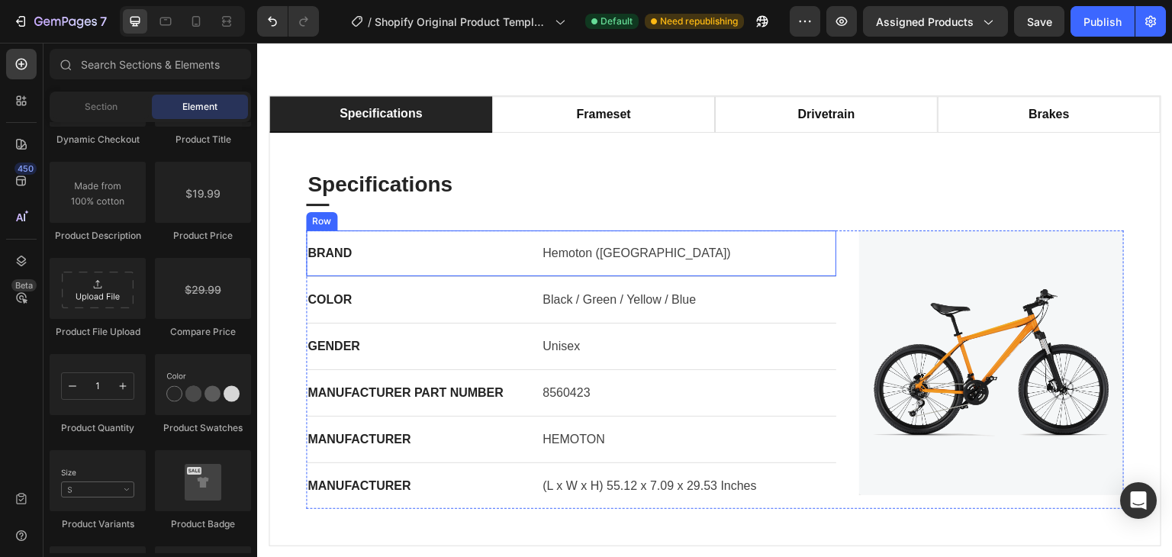
scroll to position [1297, 0]
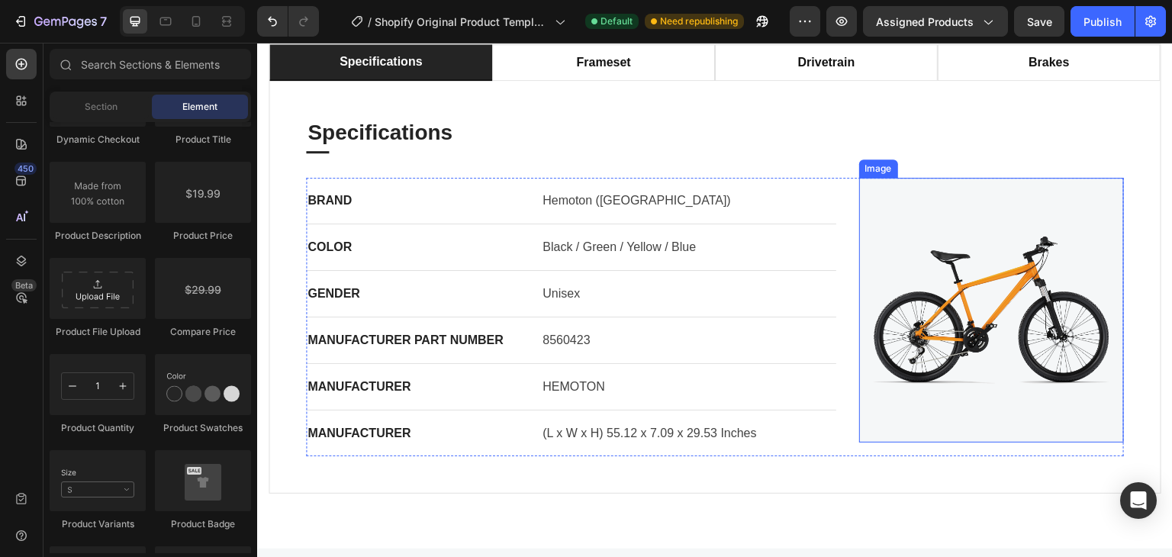
click at [1061, 278] on img at bounding box center [991, 310] width 265 height 265
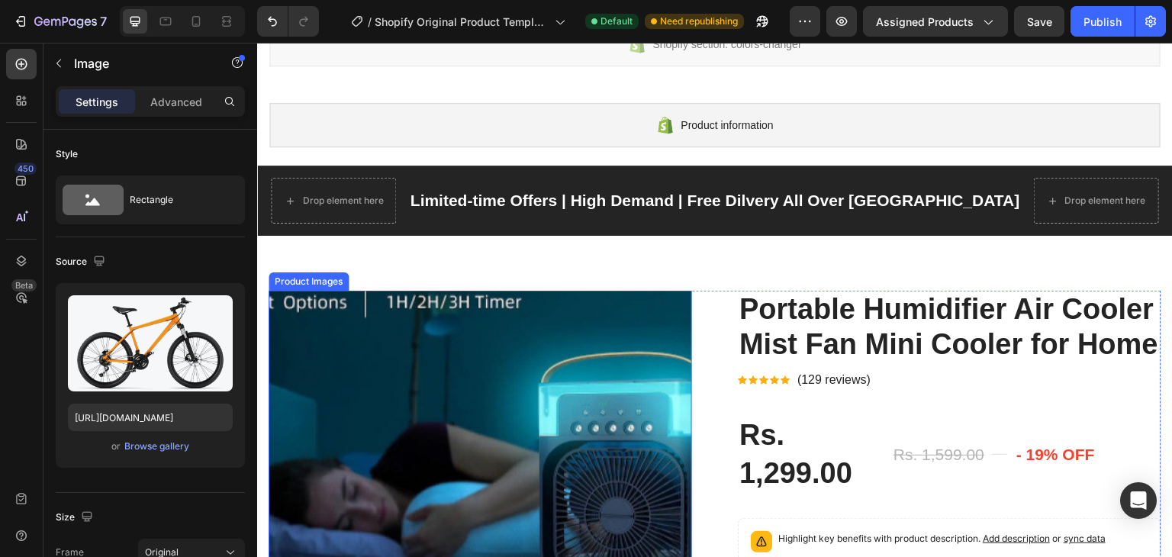
scroll to position [0, 0]
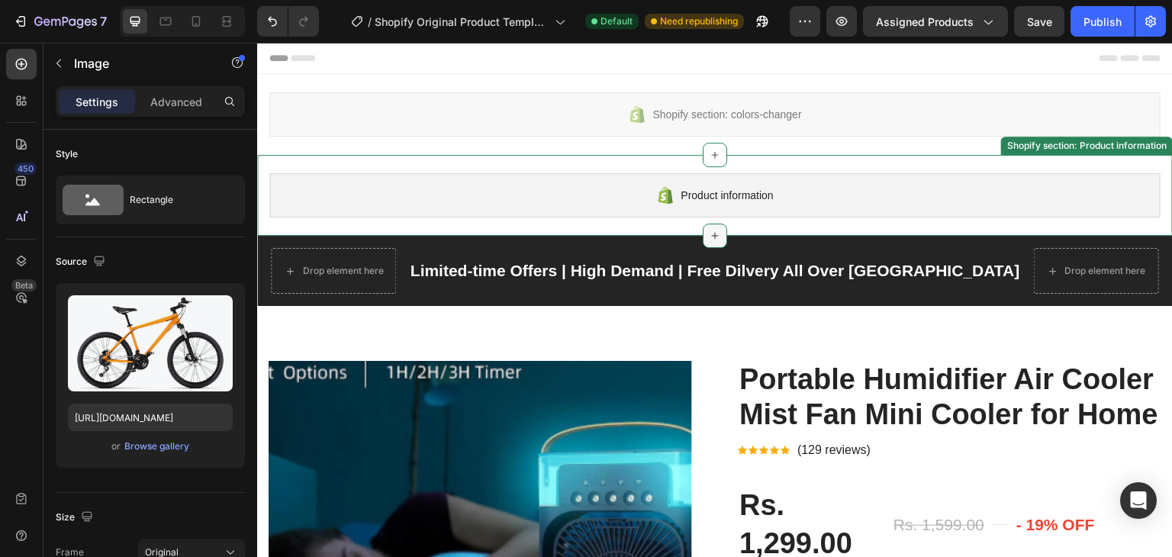
click at [707, 226] on div at bounding box center [715, 236] width 24 height 24
click at [712, 162] on div at bounding box center [715, 155] width 24 height 24
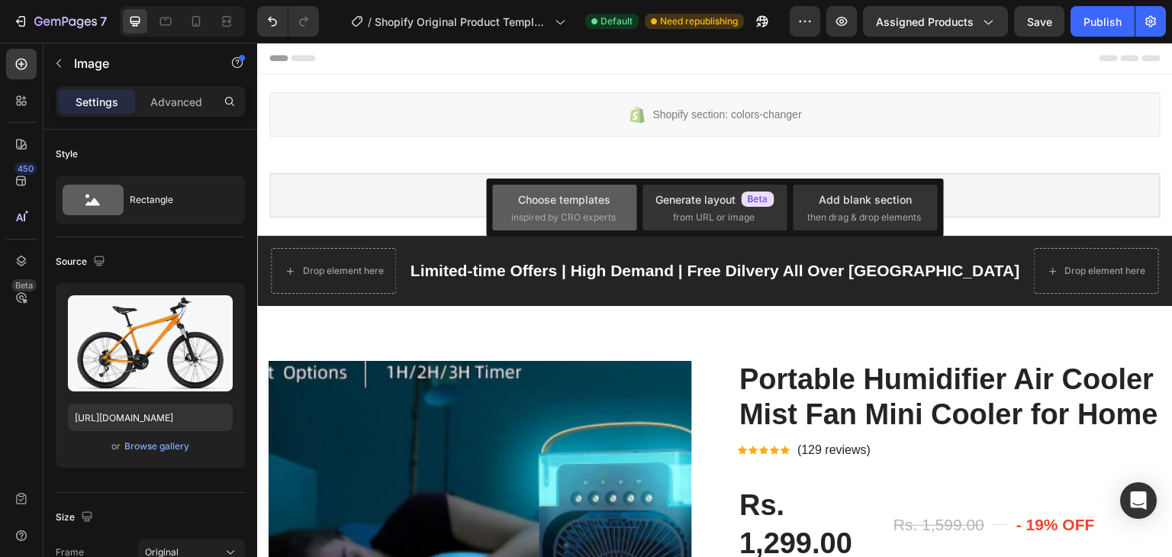
click at [596, 207] on div "Choose templates inspired by CRO experts" at bounding box center [564, 207] width 107 height 33
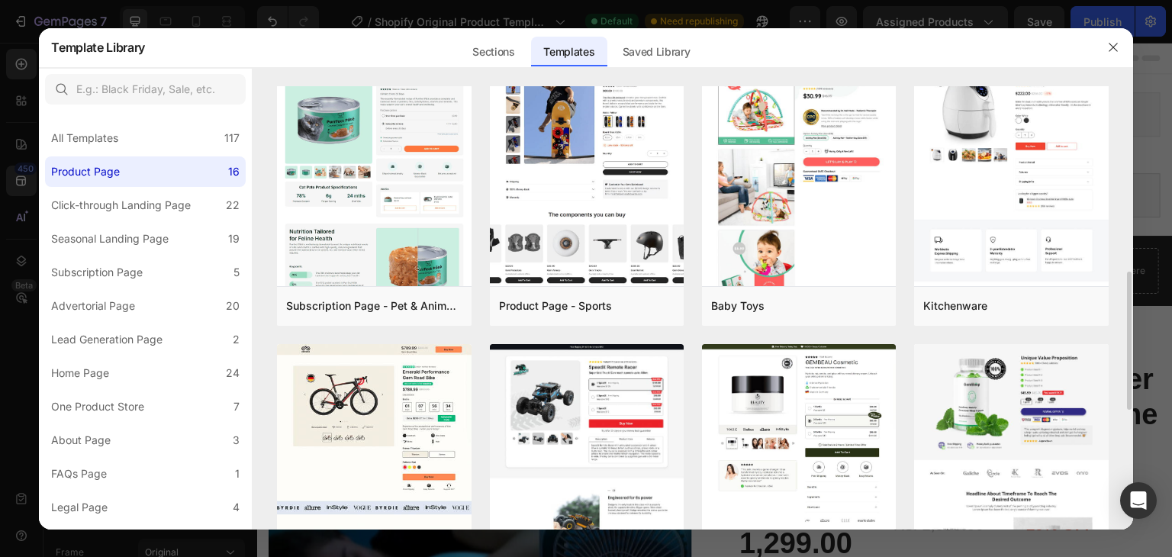
scroll to position [747, 0]
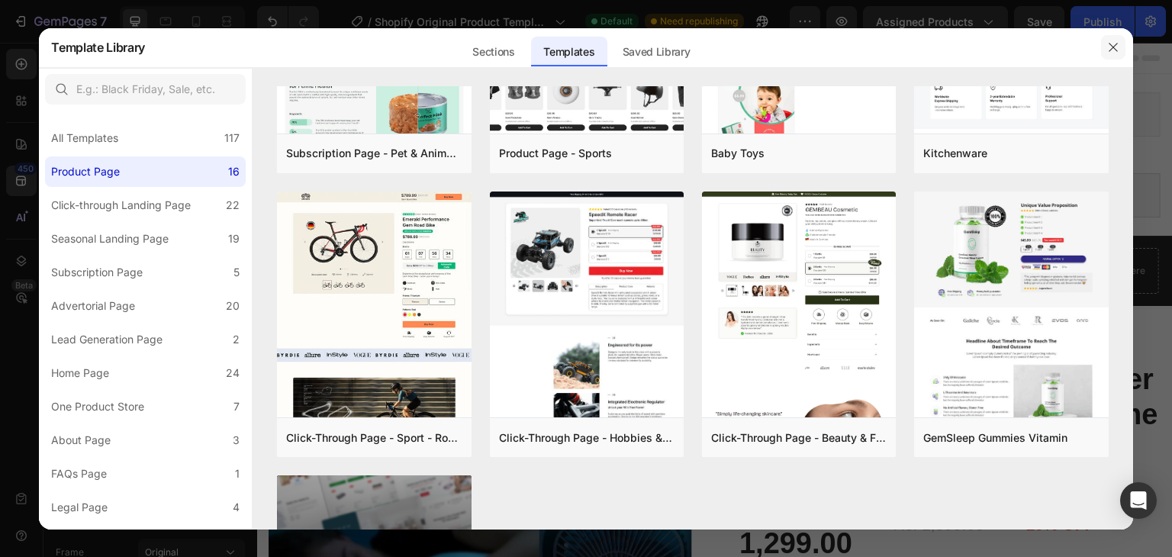
click at [1112, 37] on button "button" at bounding box center [1113, 47] width 24 height 24
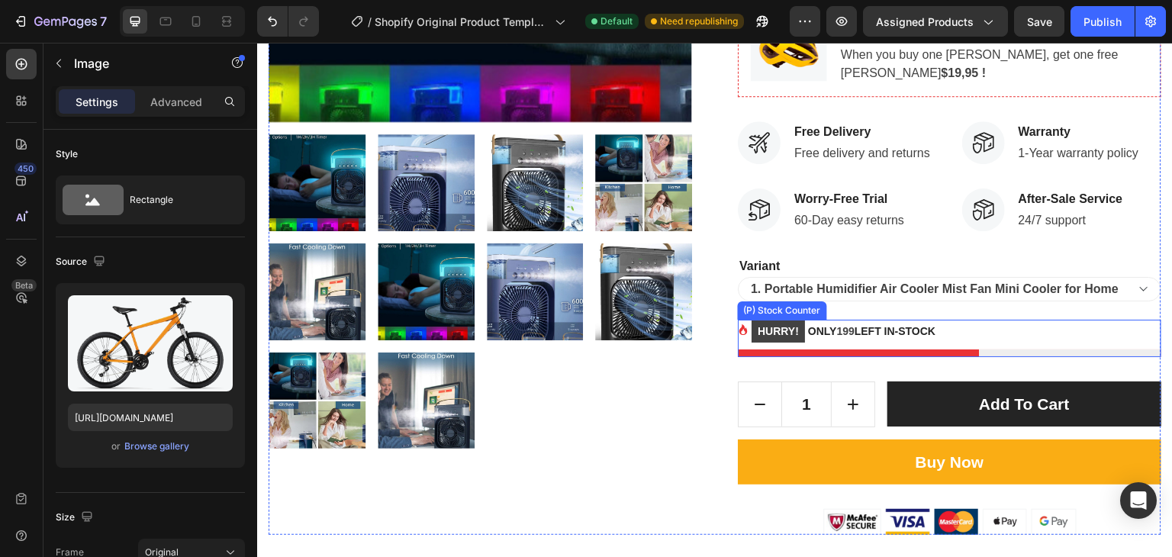
scroll to position [839, 0]
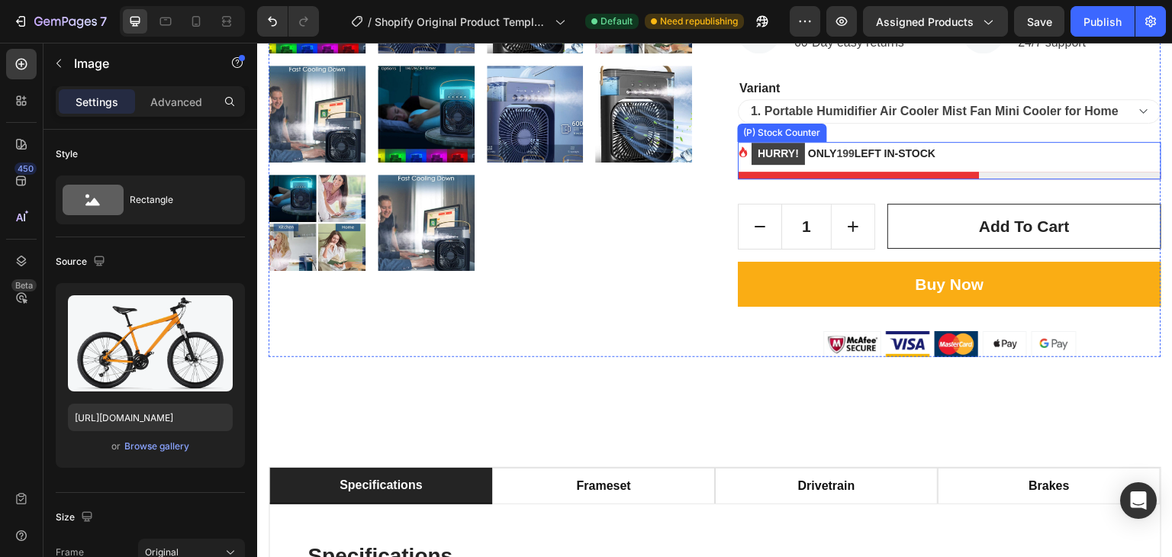
click at [754, 165] on mark "HURRY!" at bounding box center [777, 154] width 53 height 22
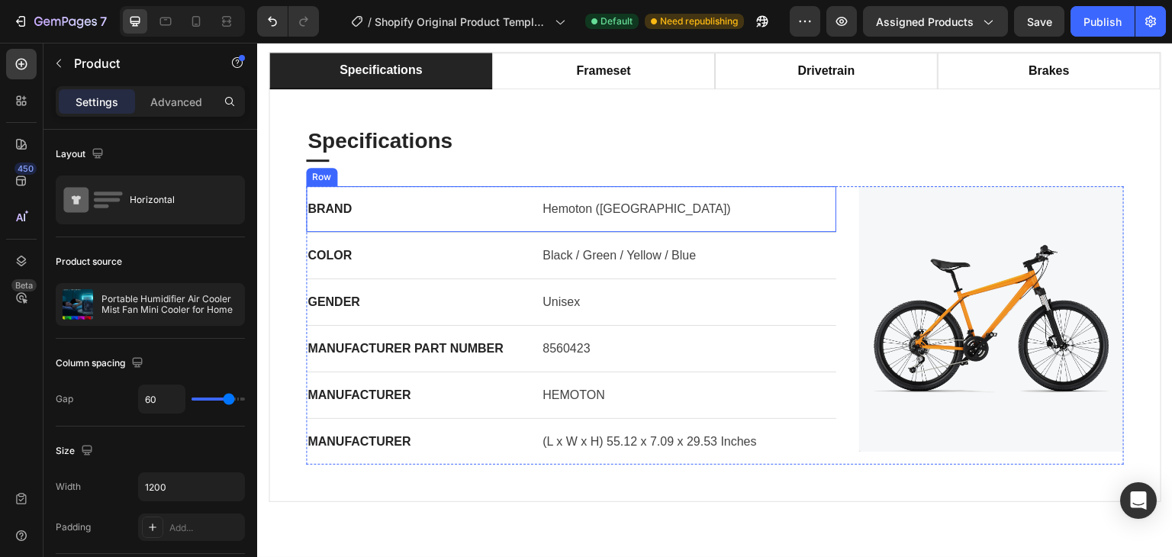
scroll to position [1221, 0]
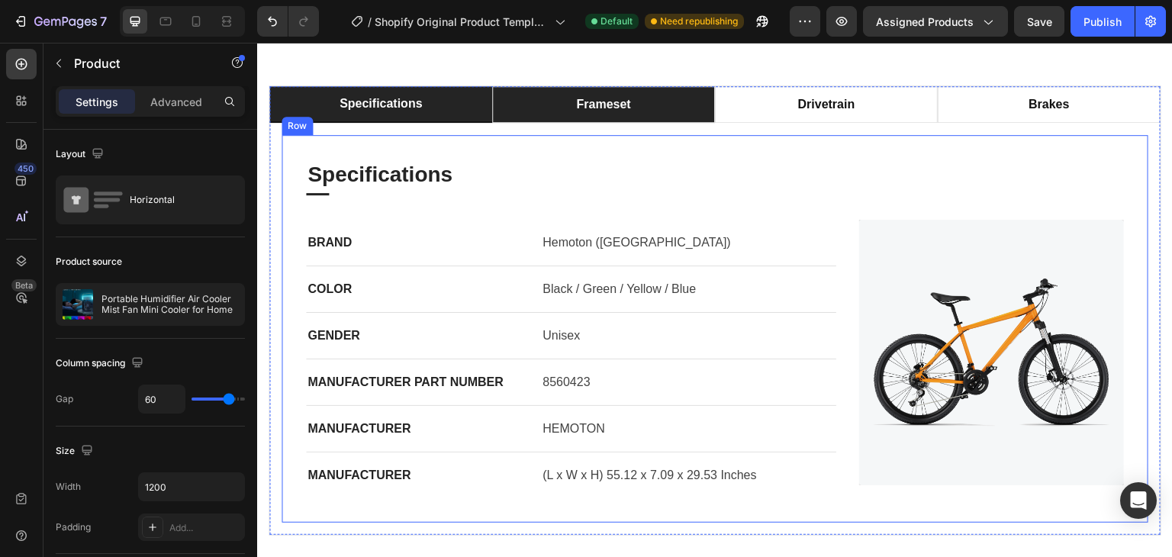
click at [577, 116] on div "frameset" at bounding box center [603, 104] width 59 height 23
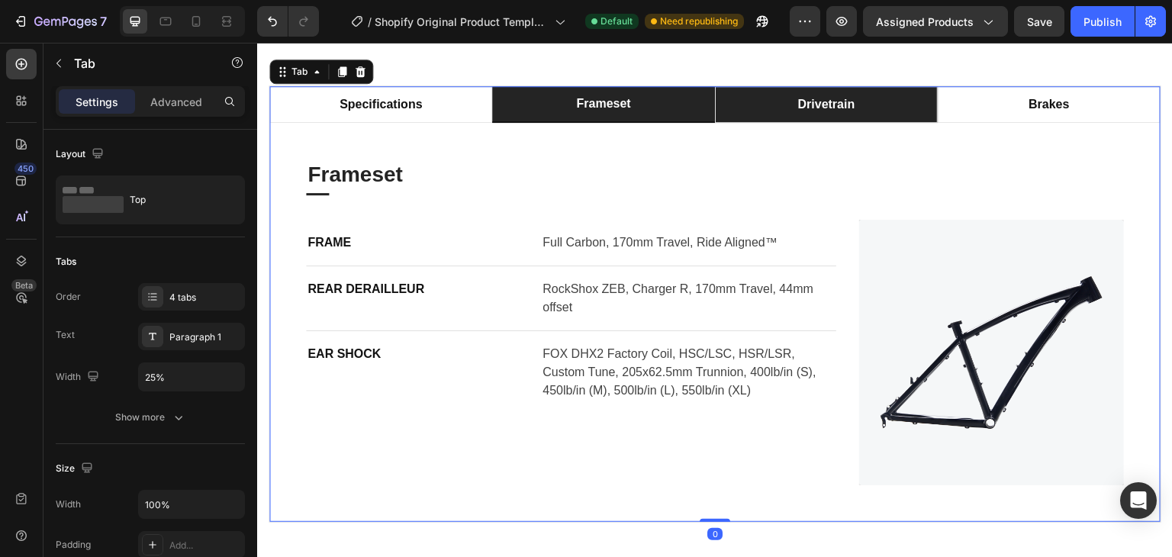
click at [774, 123] on li "drivetrain" at bounding box center [826, 104] width 223 height 37
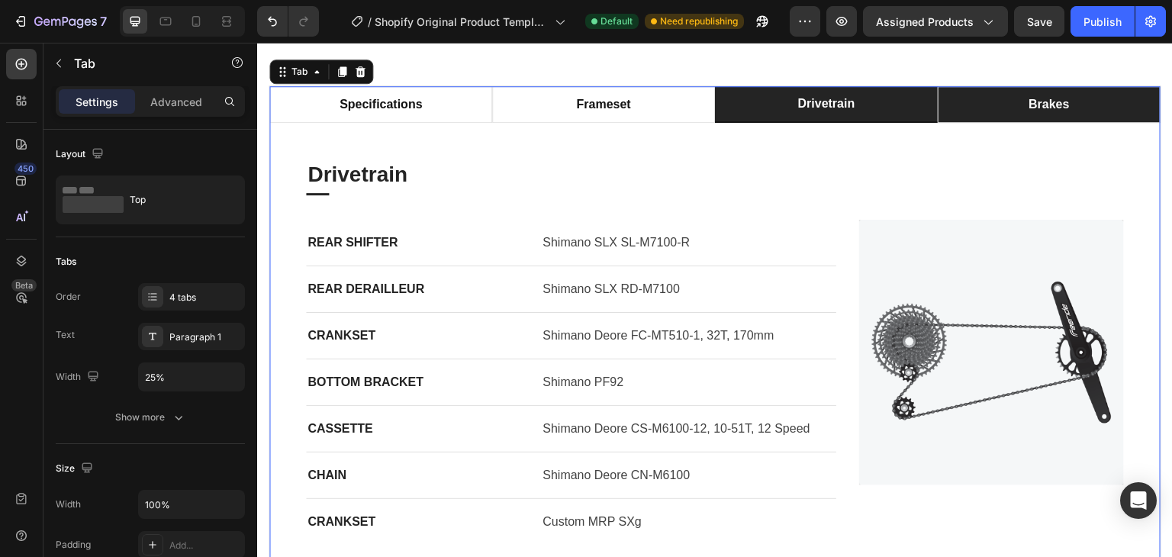
click at [1031, 123] on li "brakes" at bounding box center [1049, 104] width 223 height 37
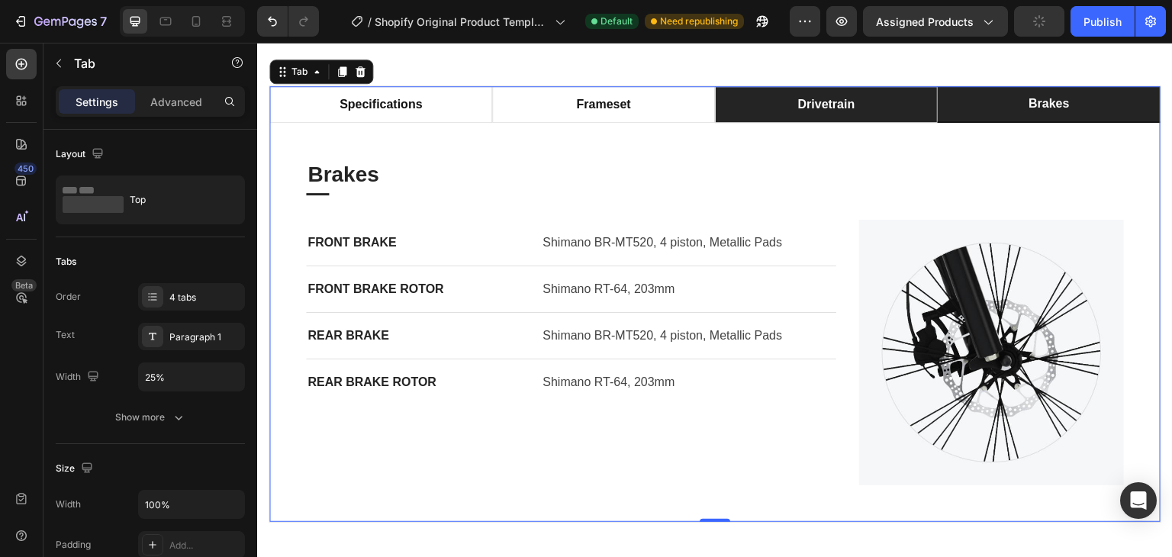
click at [863, 123] on li "drivetrain" at bounding box center [826, 104] width 223 height 37
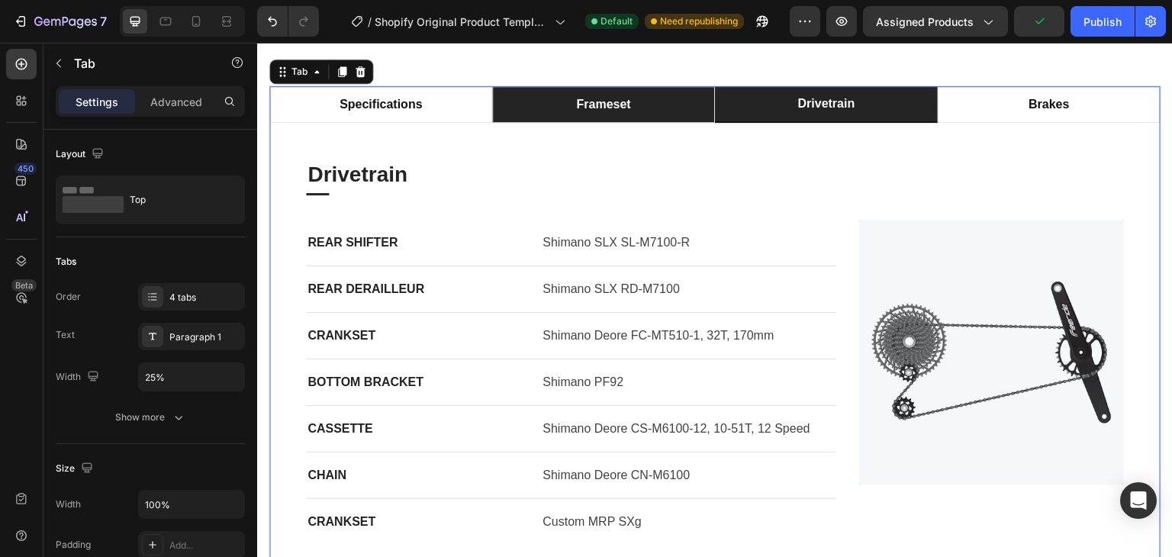
click at [642, 123] on li "frameset" at bounding box center [603, 104] width 223 height 37
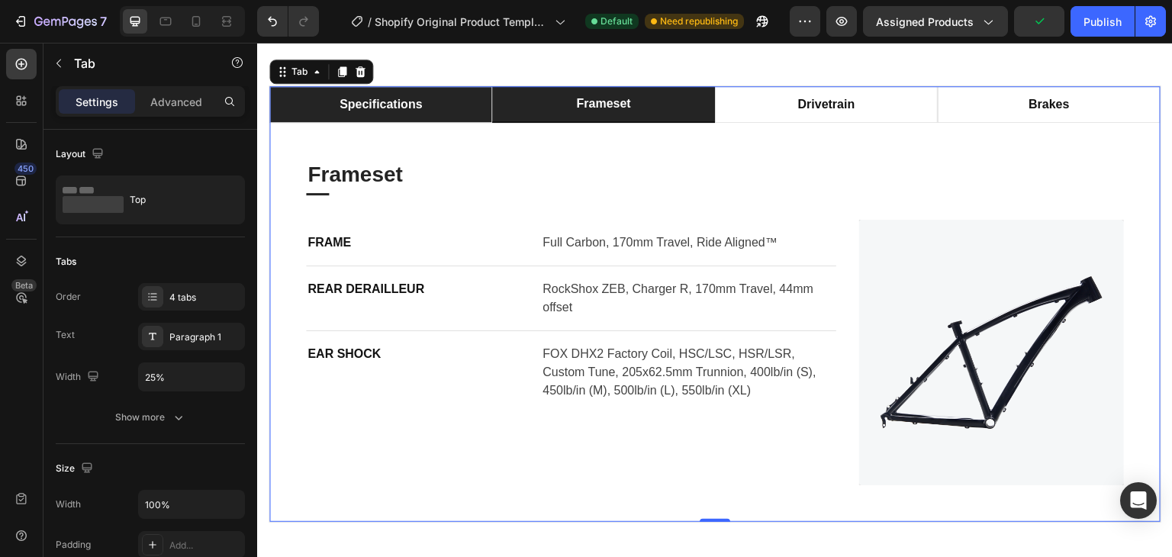
click at [436, 123] on li "specifications" at bounding box center [380, 104] width 223 height 37
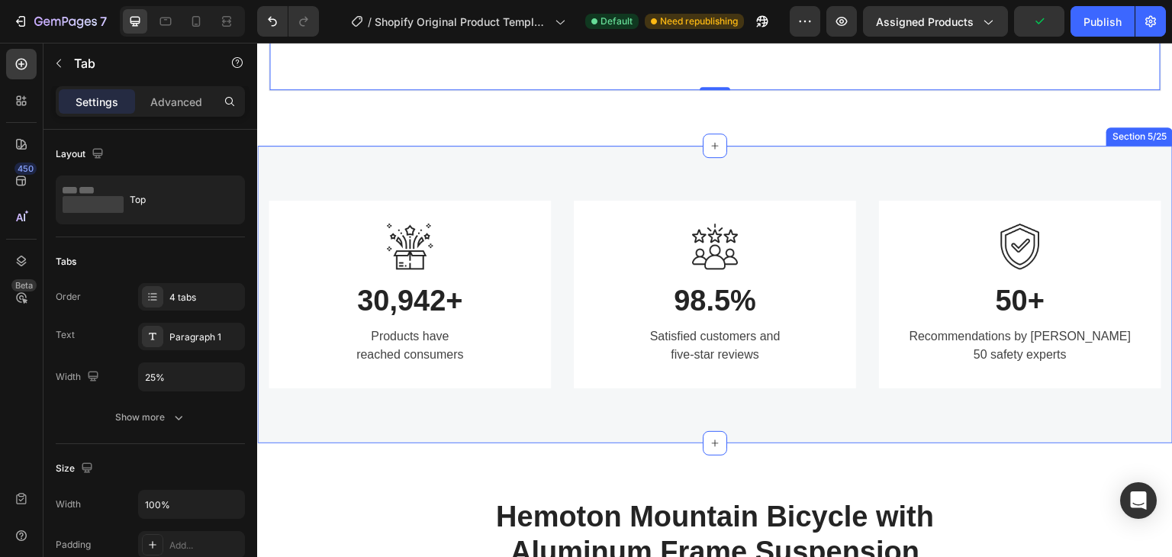
scroll to position [1755, 0]
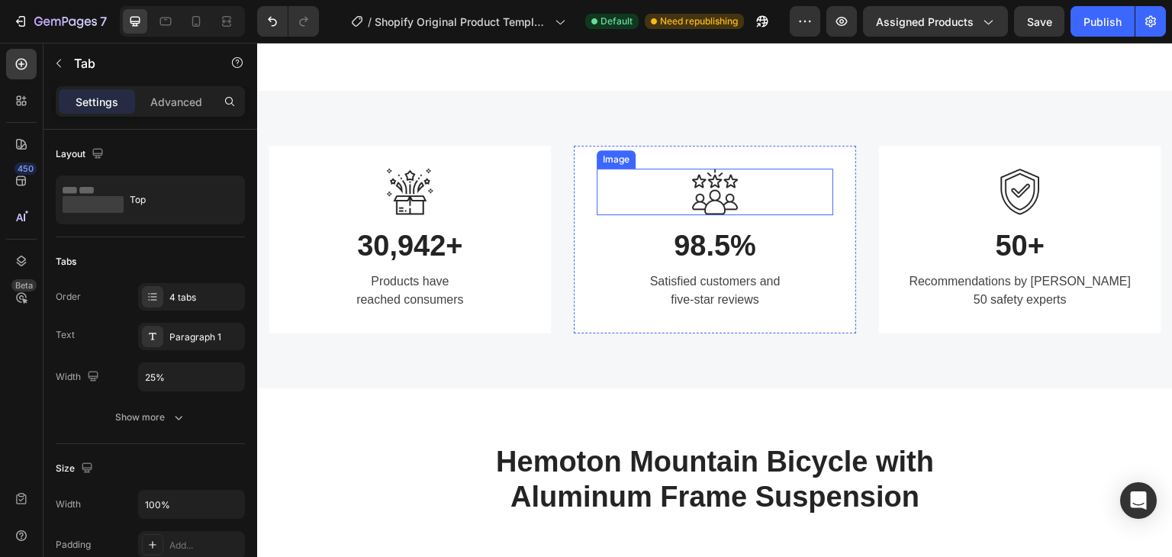
click at [706, 208] on img at bounding box center [715, 192] width 46 height 47
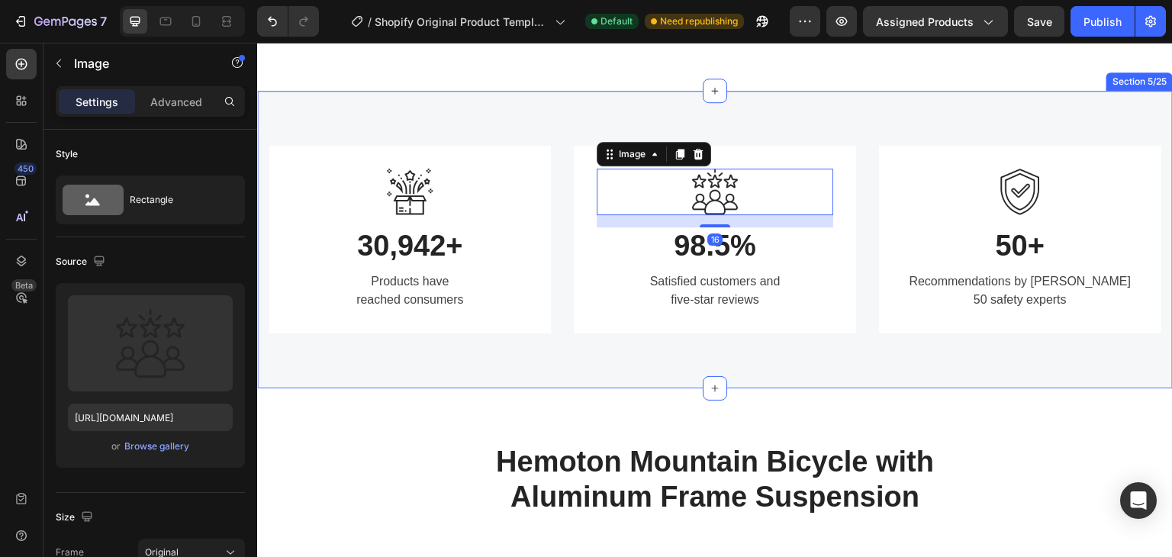
scroll to position [1983, 0]
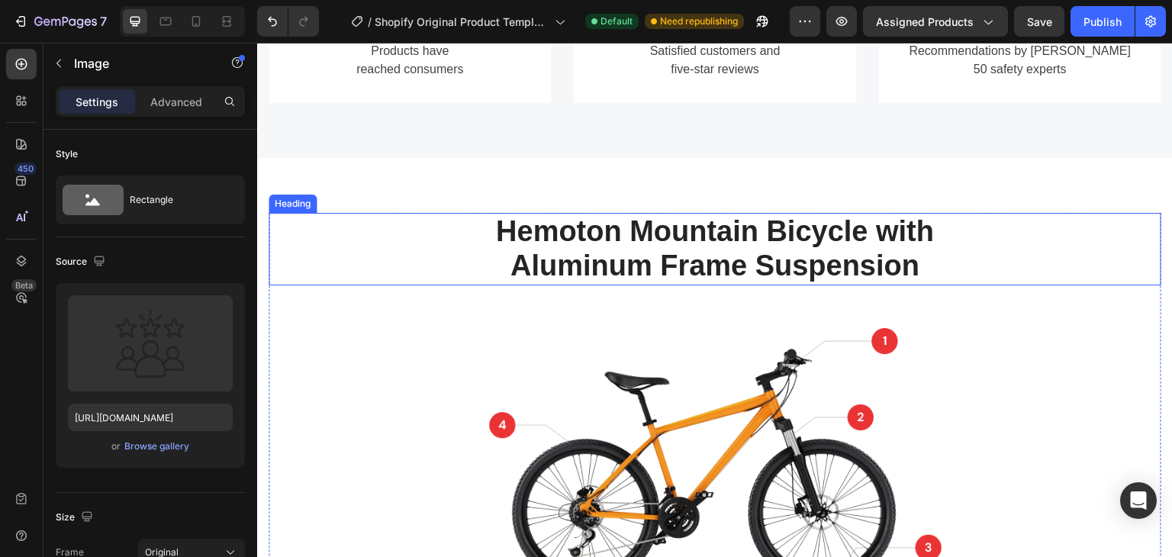
click at [636, 281] on p "Hemoton Mountain Bicycle with Aluminum Frame Suspension" at bounding box center [714, 248] width 889 height 69
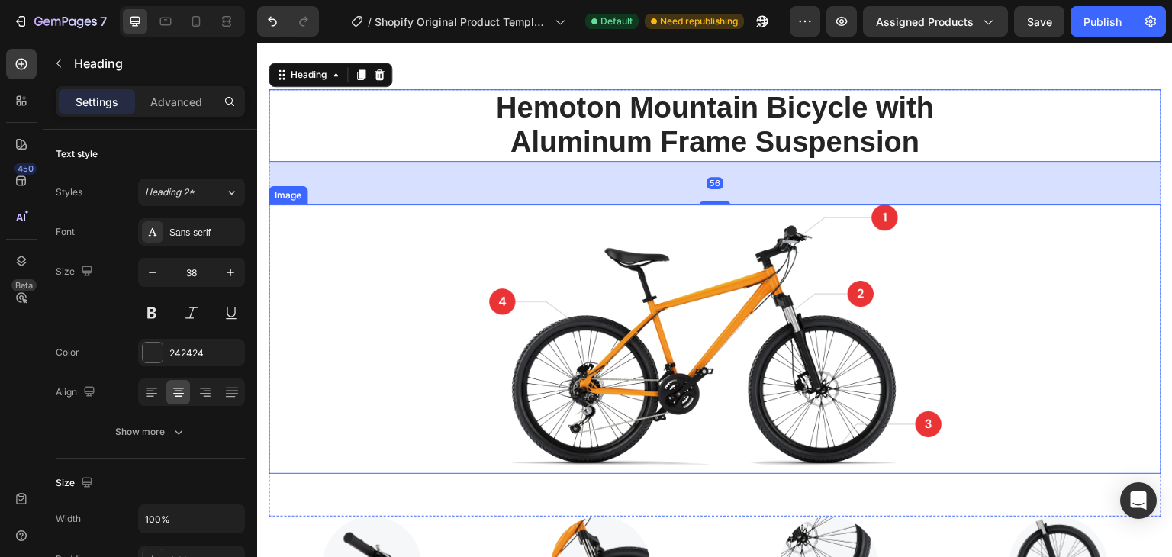
scroll to position [2212, 0]
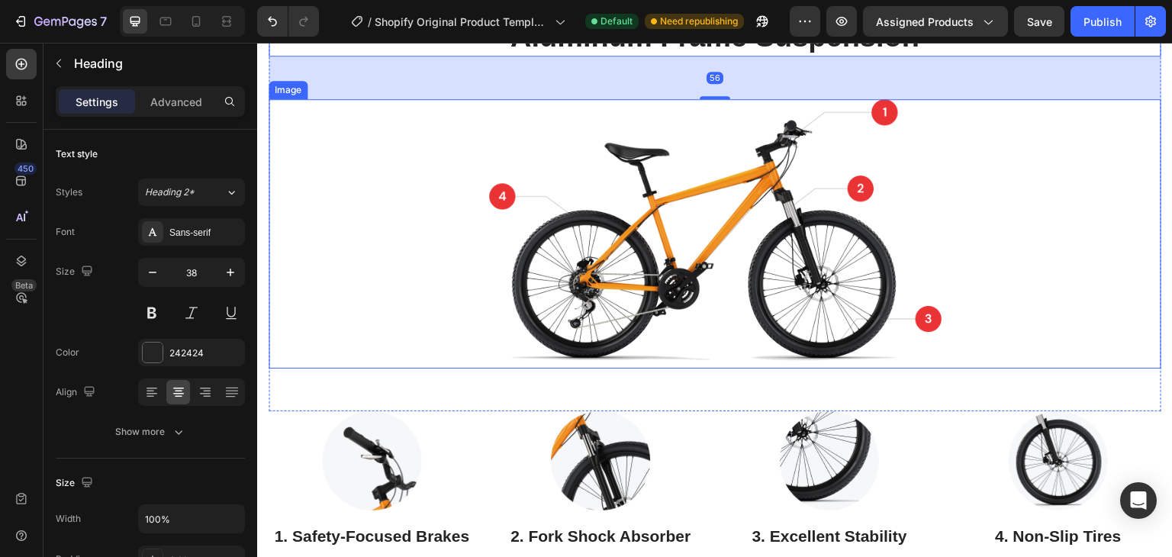
click at [682, 320] on img at bounding box center [715, 233] width 452 height 269
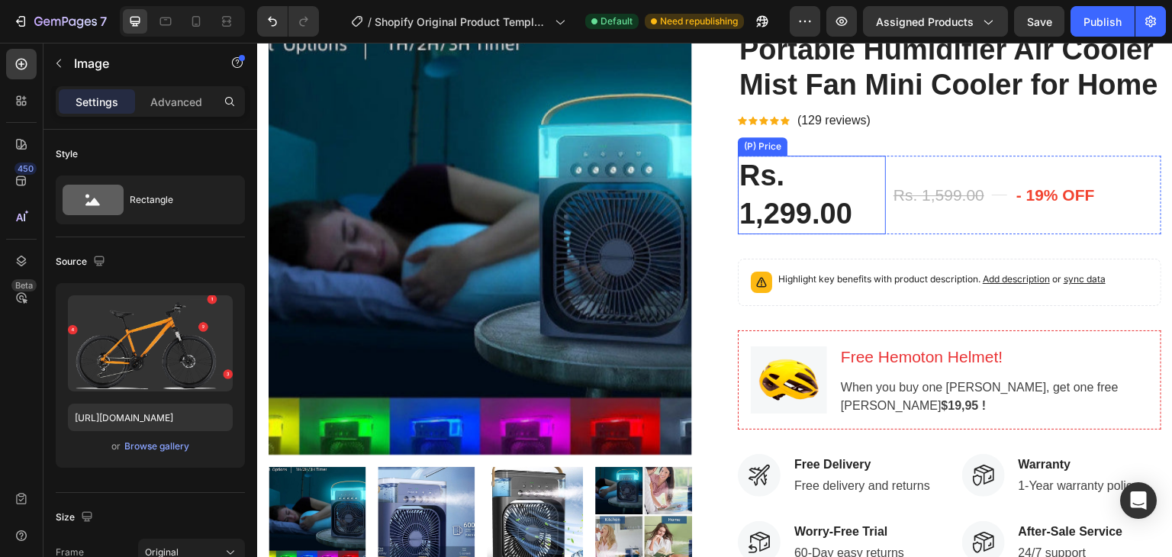
scroll to position [381, 0]
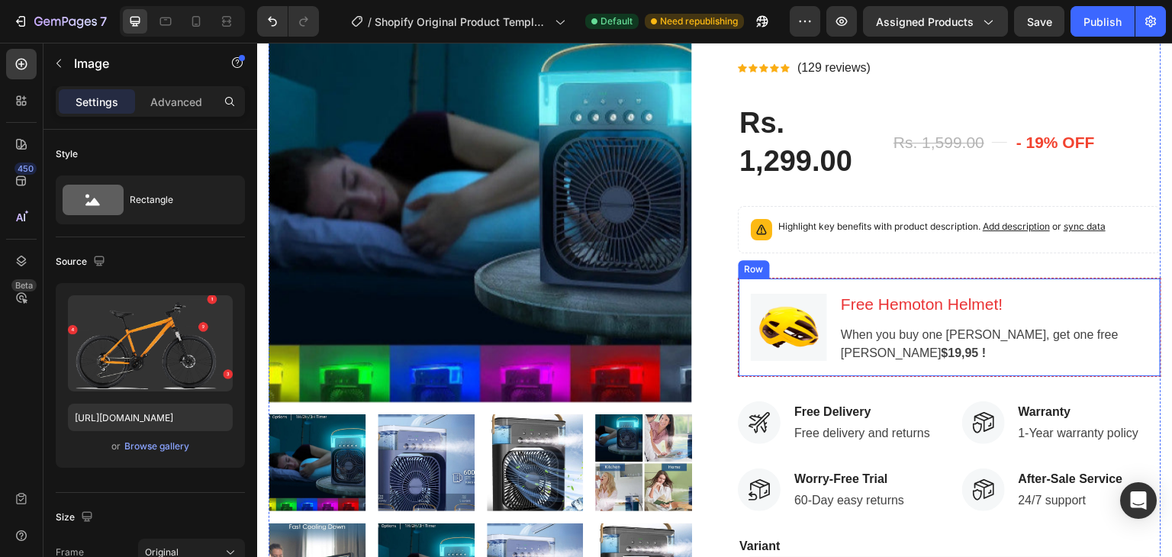
click at [909, 353] on div "Free Hemoton Helmet! Heading When you buy one [PERSON_NAME], get one free Hemot…" at bounding box center [993, 327] width 309 height 73
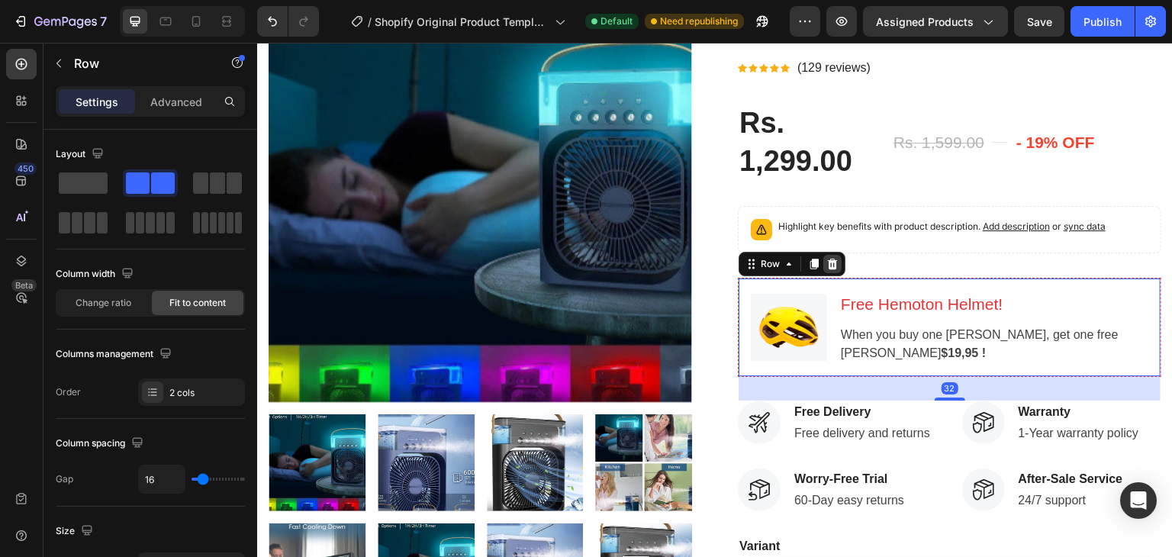
click at [828, 269] on icon at bounding box center [833, 264] width 10 height 11
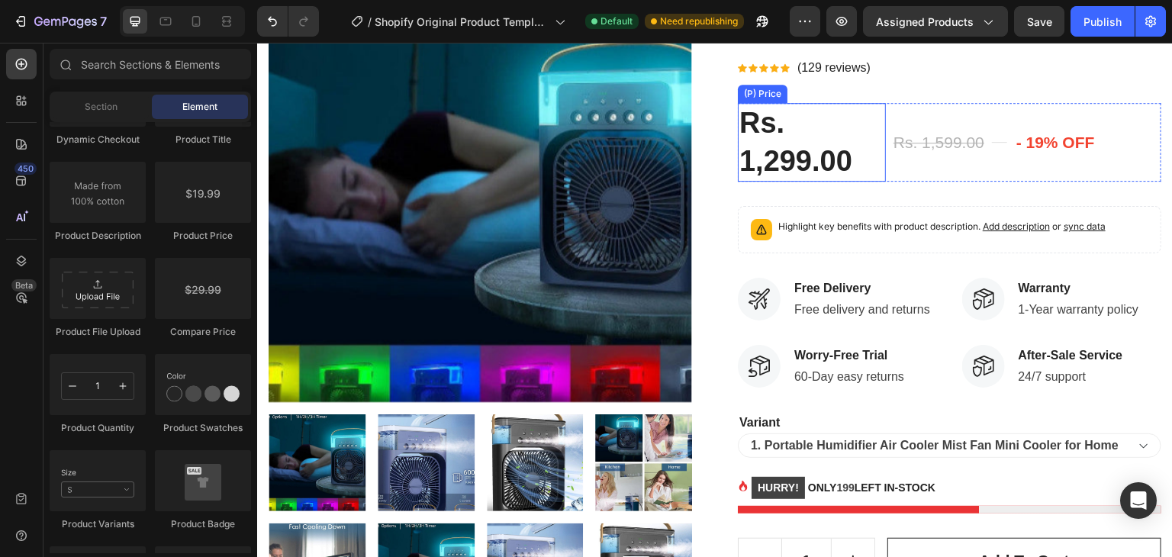
click at [806, 182] on div "Rs. 1,299.00" at bounding box center [812, 142] width 148 height 79
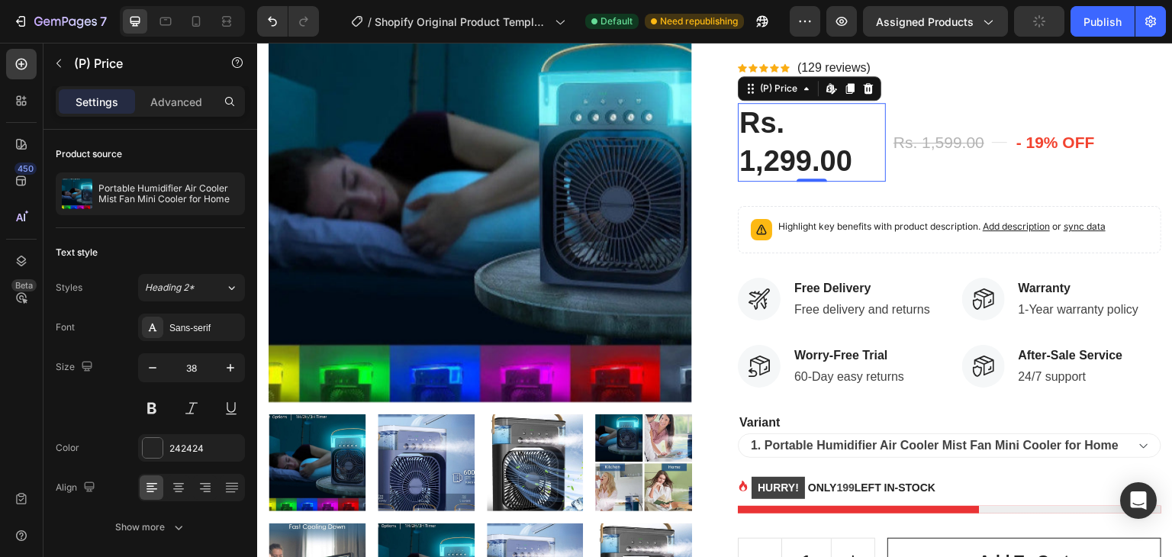
click at [777, 182] on div "Rs. 1,299.00" at bounding box center [812, 142] width 148 height 79
click at [785, 182] on div "Rs. 1,299.00" at bounding box center [812, 142] width 148 height 79
click at [939, 156] on div "Rs. 1,599.00" at bounding box center [939, 142] width 94 height 27
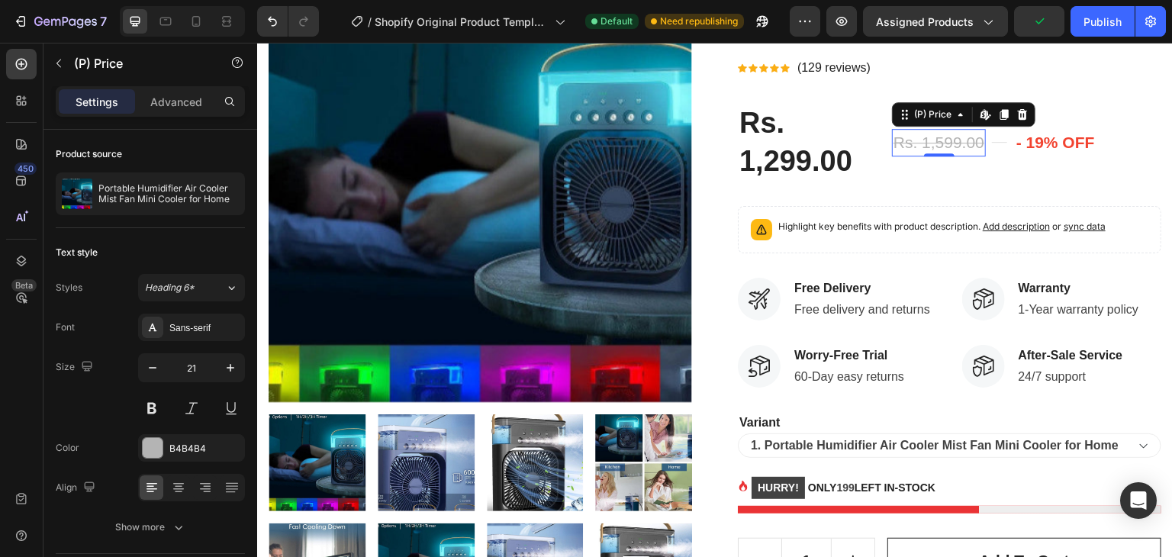
click at [969, 156] on div "Rs. 1,599.00" at bounding box center [939, 142] width 94 height 27
click at [934, 162] on div "0" at bounding box center [938, 156] width 15 height 12
click at [953, 156] on div "Rs. 1,599.00" at bounding box center [939, 142] width 94 height 27
click at [960, 156] on div "Rs. 1,599.00" at bounding box center [939, 142] width 94 height 27
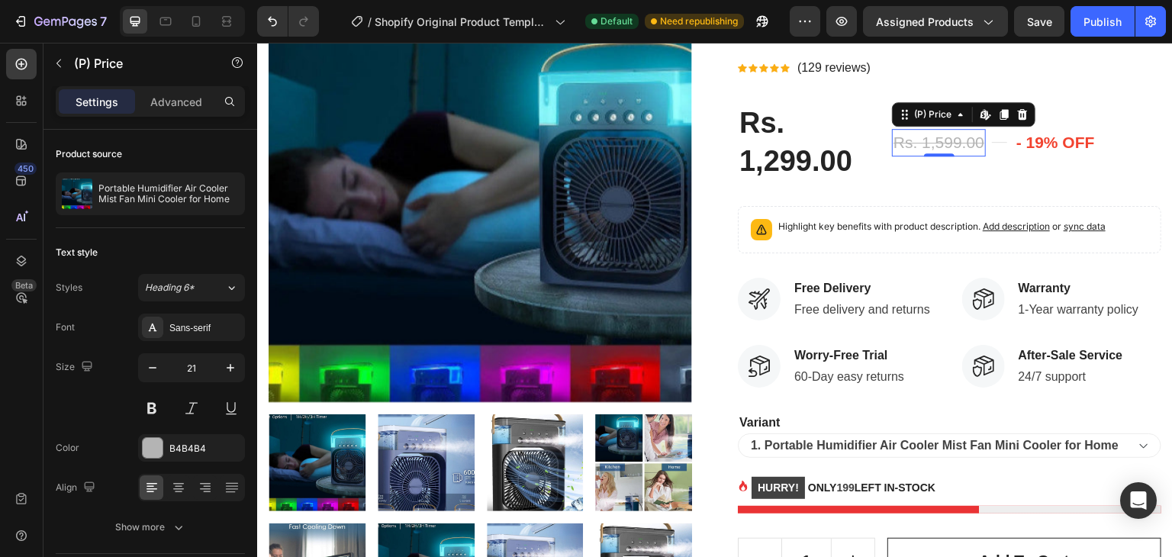
click at [1002, 182] on div "Rs. 1,299.00 (P) Price (P) Price Rs. 1,599.00 (P) Price Edit content in Shopify…" at bounding box center [949, 142] width 423 height 79
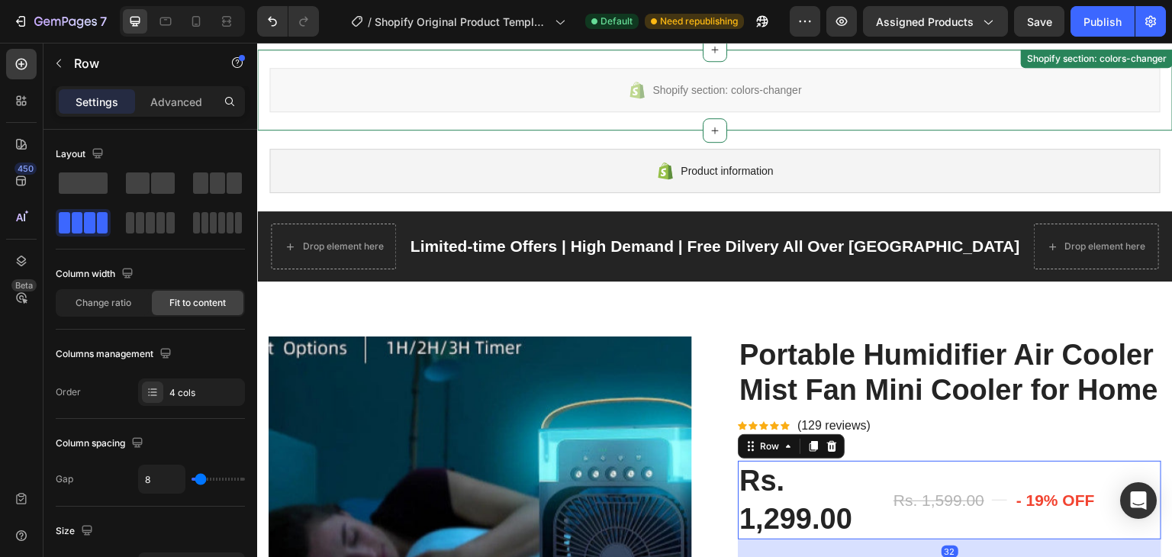
scroll to position [0, 0]
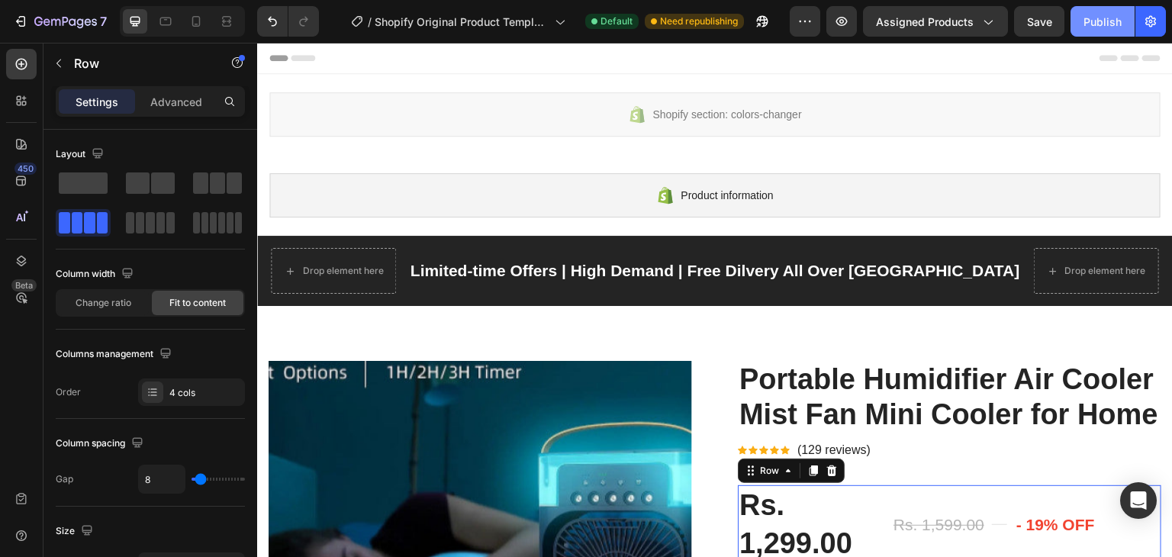
click at [1098, 30] on button "Publish" at bounding box center [1102, 21] width 64 height 31
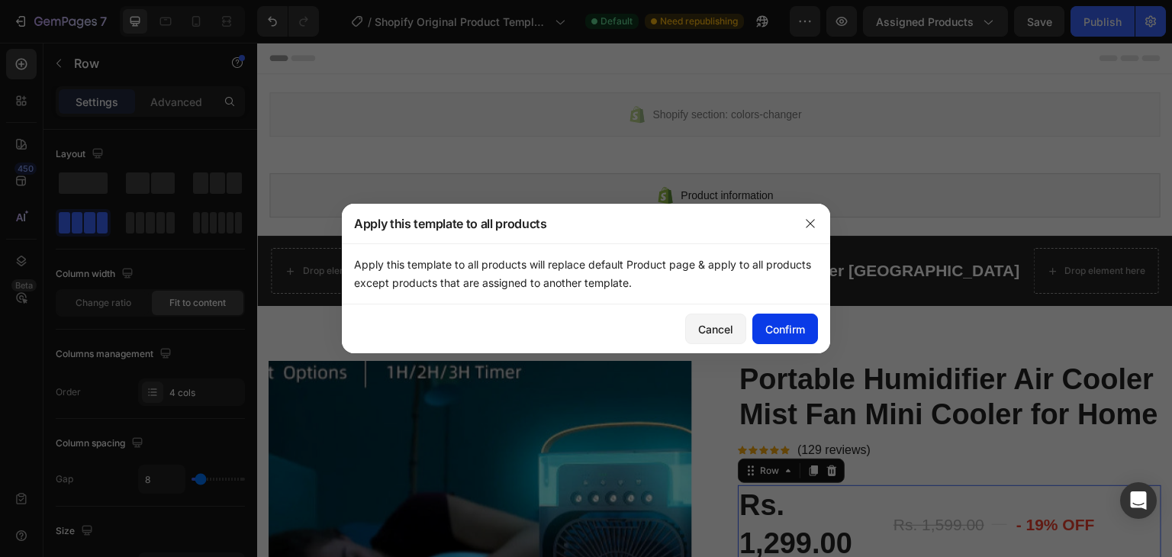
click at [787, 323] on div "Confirm" at bounding box center [785, 329] width 40 height 16
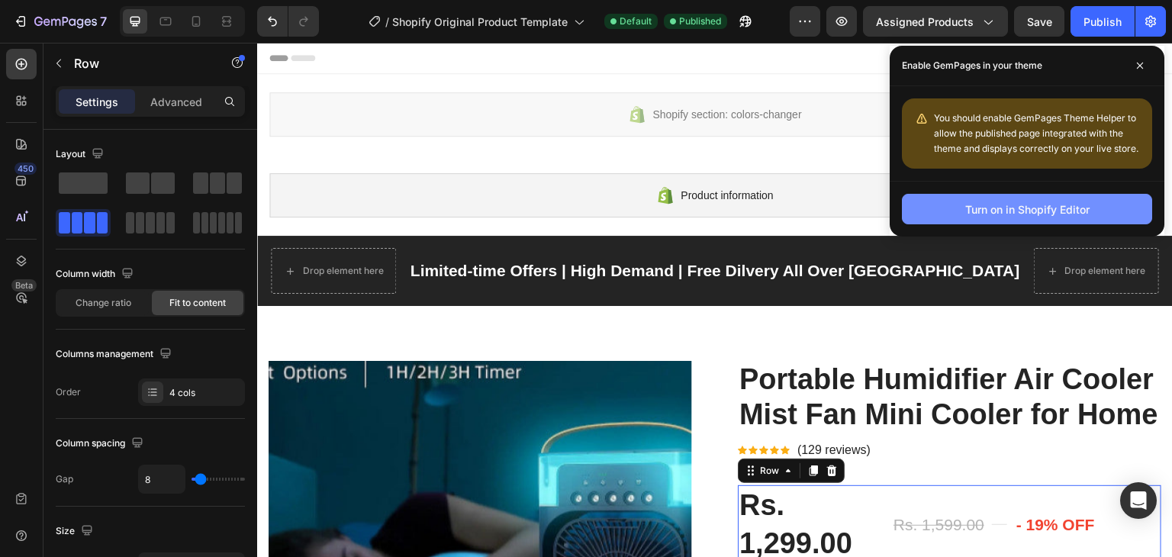
click at [1024, 218] on button "Turn on in Shopify Editor" at bounding box center [1027, 209] width 250 height 31
